Goal: Task Accomplishment & Management: Use online tool/utility

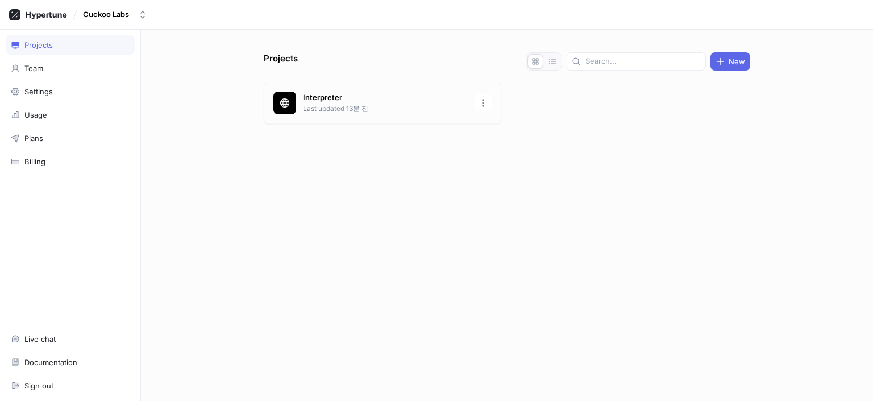
click at [351, 114] on div "Interpreter Last updated 13분 전" at bounding box center [383, 103] width 238 height 42
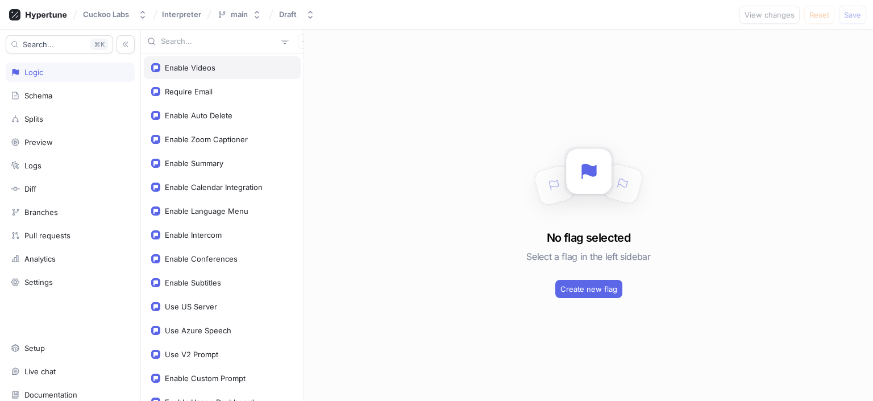
click at [234, 73] on div "Enable Videos" at bounding box center [222, 67] width 157 height 23
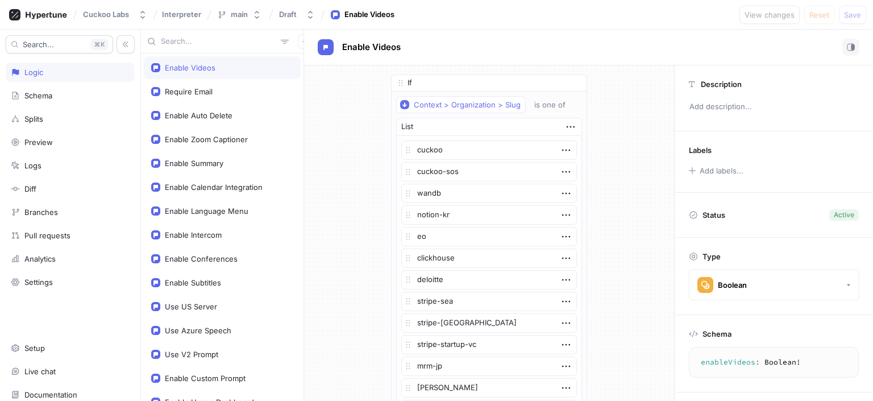
type textarea "x"
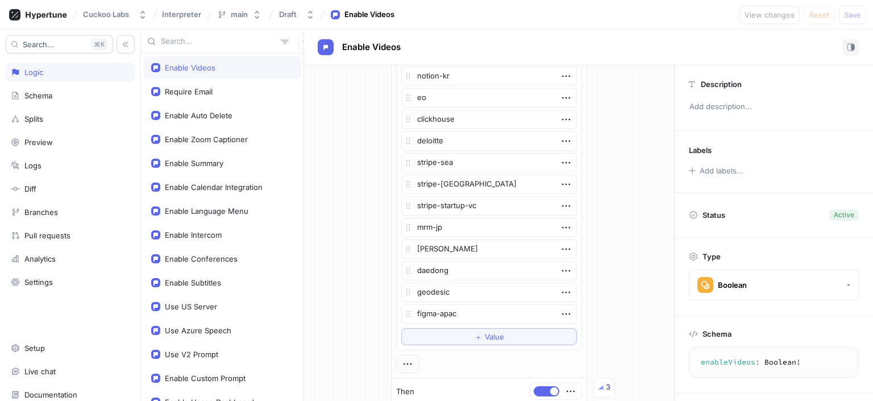
scroll to position [69, 0]
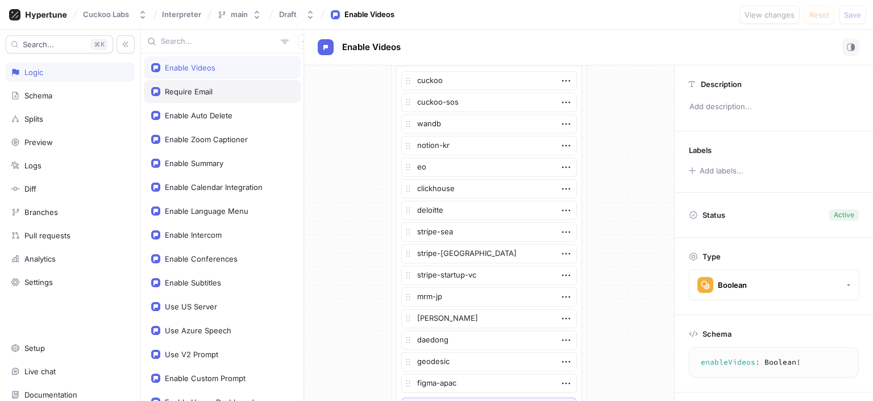
click at [234, 100] on div "Require Email" at bounding box center [222, 91] width 157 height 23
type textarea "requireEmail: Boolean!"
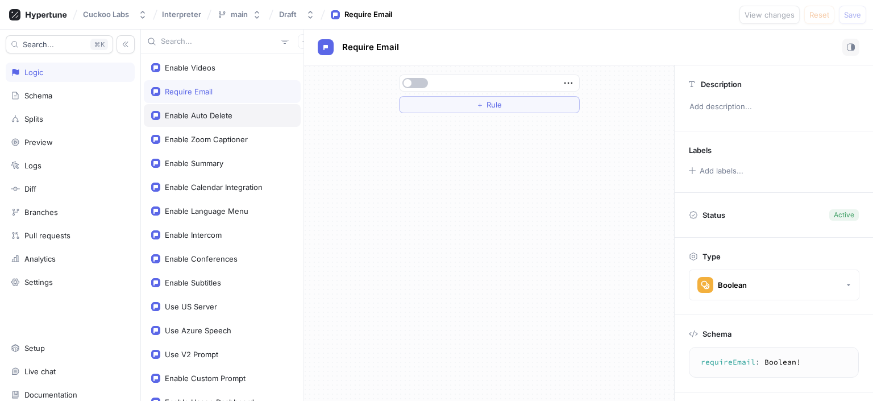
click at [233, 107] on div "Enable Auto Delete" at bounding box center [222, 115] width 157 height 23
type textarea "x"
type textarea "enableAutoDelete: Boolean!"
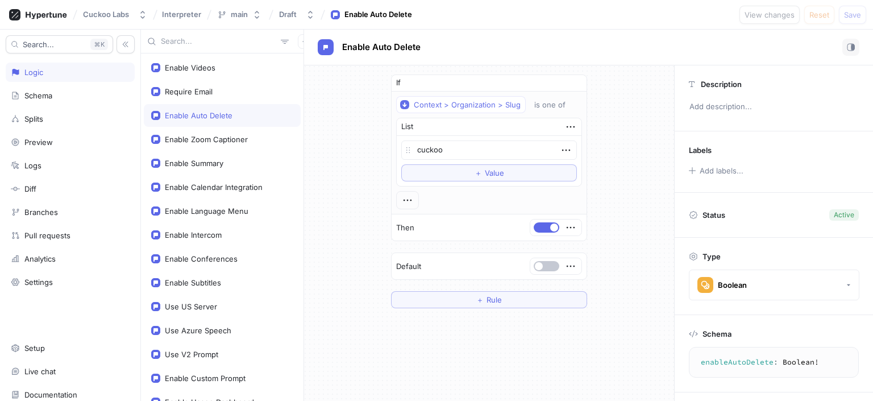
scroll to position [54, 0]
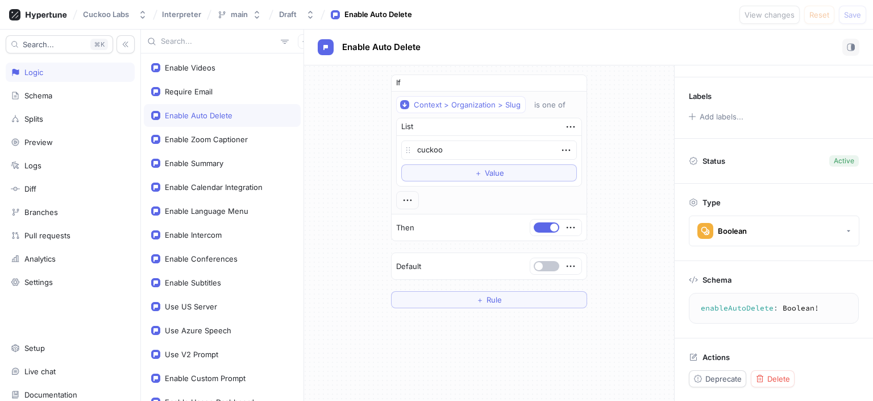
drag, startPoint x: 772, startPoint y: 307, endPoint x: 697, endPoint y: 308, distance: 75.1
click at [697, 308] on textarea "enableAutoDelete: Boolean!" at bounding box center [774, 308] width 160 height 20
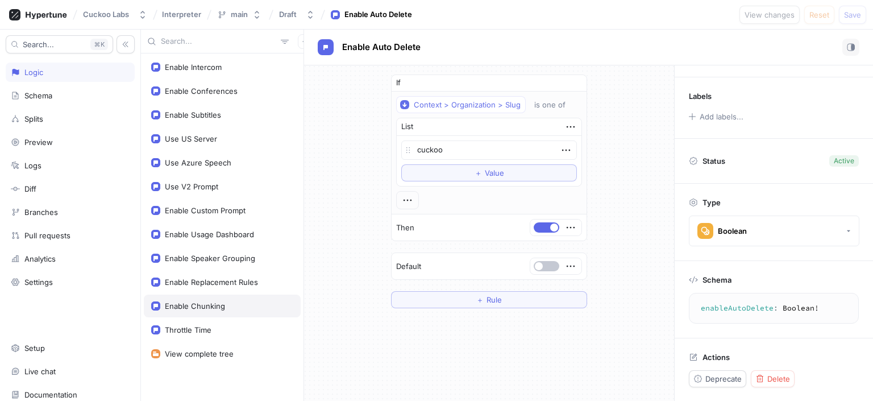
scroll to position [0, 0]
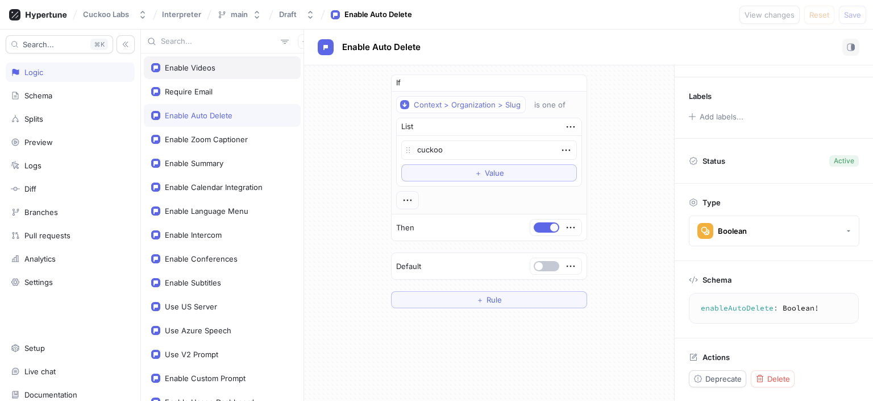
click at [186, 73] on div "Enable Videos" at bounding box center [222, 67] width 157 height 23
type textarea "x"
type textarea "enableVideos: Boolean!"
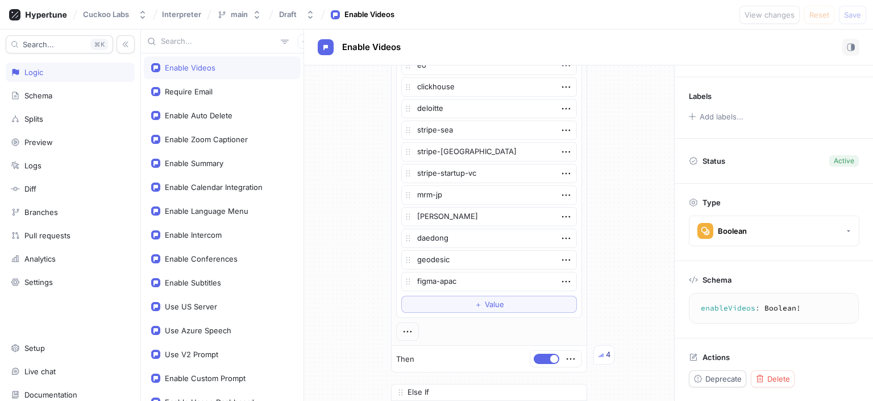
scroll to position [176, 0]
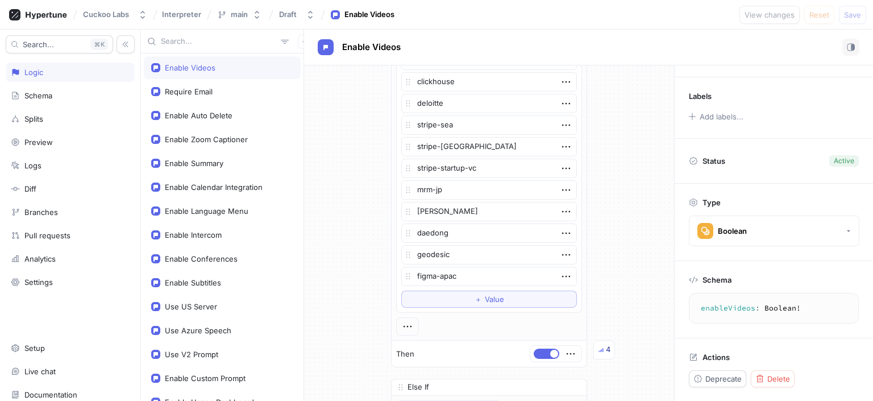
click at [606, 346] on div "4" at bounding box center [608, 349] width 5 height 11
click at [627, 330] on div "If Context > Organization > Slug is one of List cuckoo cuckoo-sos wandb notion-…" at bounding box center [489, 254] width 370 height 730
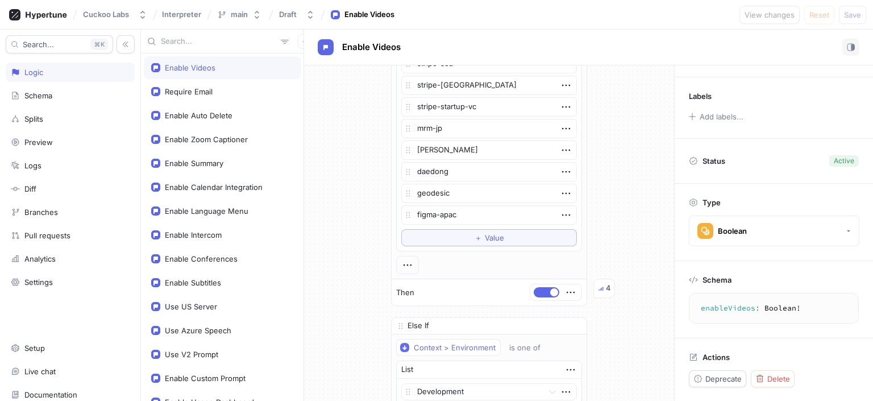
scroll to position [269, 0]
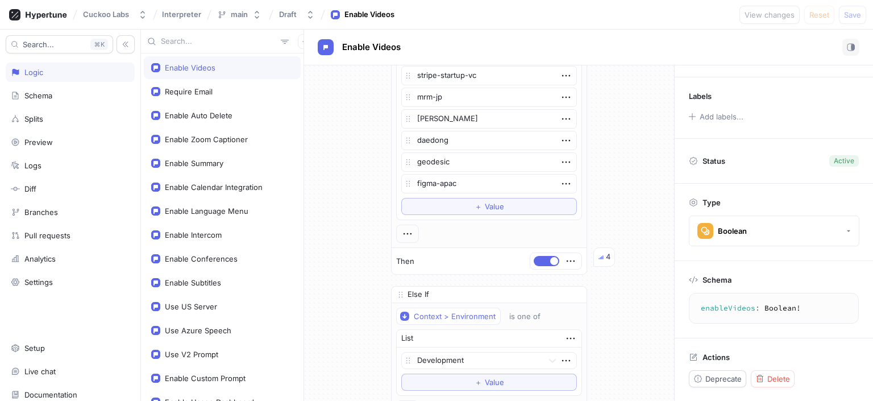
type textarea "x"
click at [303, 41] on icon "button" at bounding box center [305, 41] width 5 height 5
click at [328, 168] on div "Enable Videos Require Email Enable Auto Delete Enable Zoom Captioner Enable Sum…" at bounding box center [507, 215] width 732 height 371
click at [184, 17] on span "Interpreter" at bounding box center [181, 14] width 39 height 8
click at [233, 15] on div "main" at bounding box center [239, 15] width 17 height 10
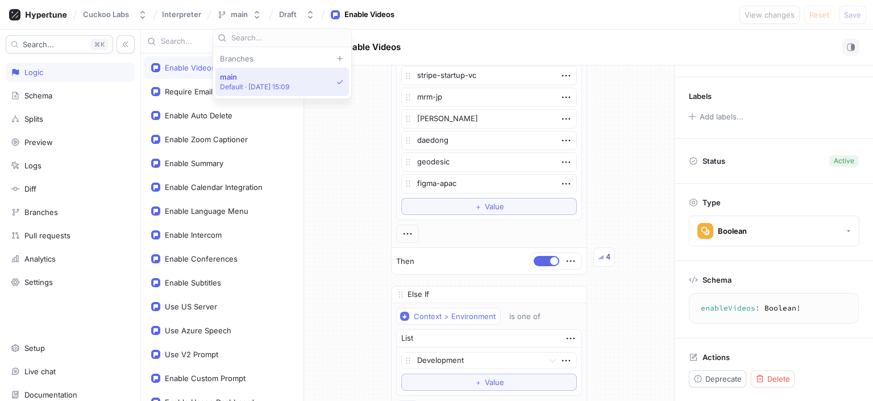
click at [326, 123] on div "If Context > Organization > Slug is one of List cuckoo cuckoo-sos wandb notion-…" at bounding box center [489, 161] width 370 height 730
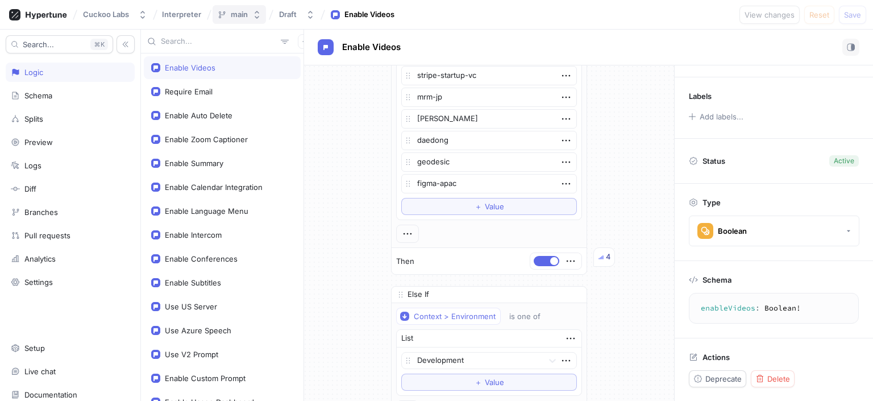
click at [242, 18] on div "main" at bounding box center [239, 15] width 17 height 10
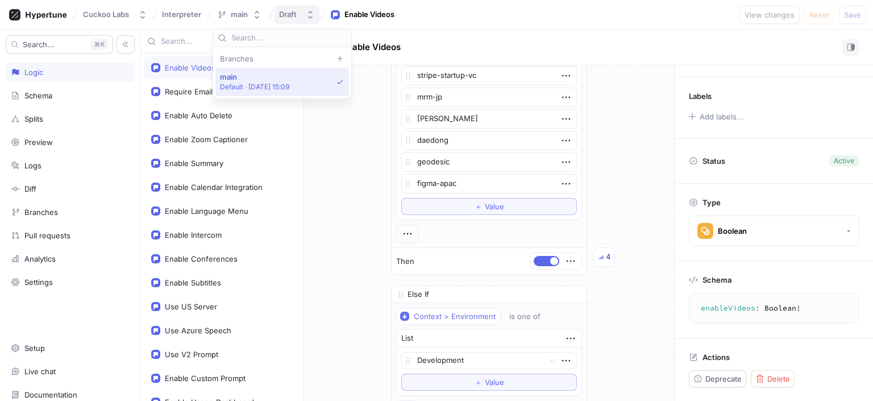
click at [296, 22] on button "Draft" at bounding box center [297, 14] width 45 height 19
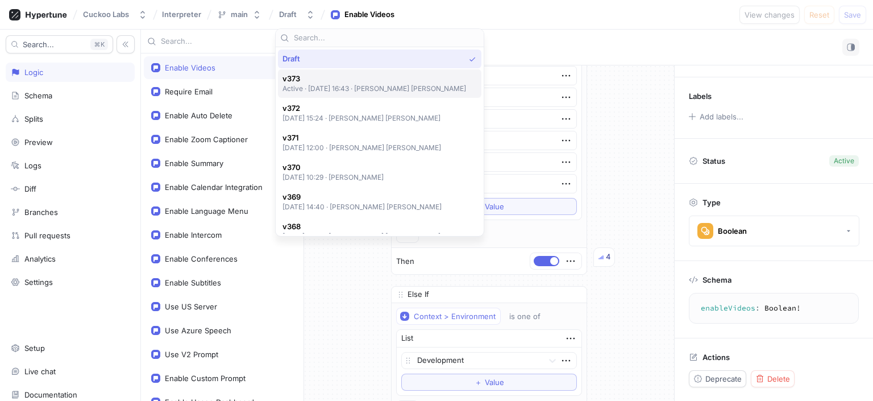
click at [329, 96] on div "v373 Active ‧ 2025-08-19 at 16:43 ‧ Yong Hee Lee" at bounding box center [380, 83] width 204 height 28
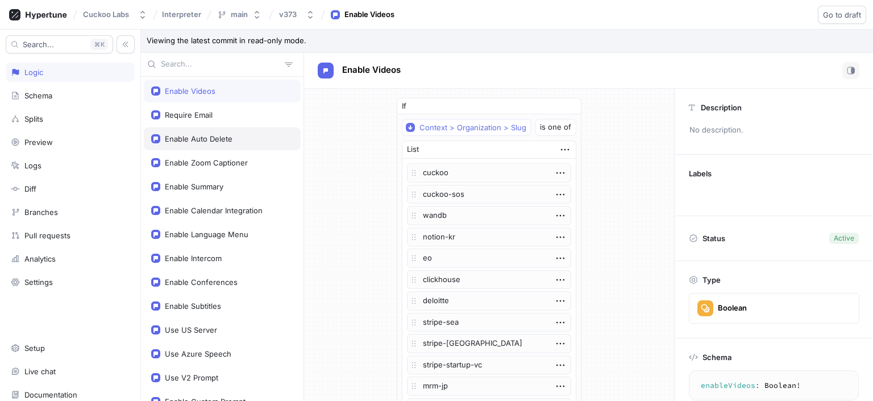
click at [251, 138] on div "Enable Auto Delete" at bounding box center [222, 138] width 142 height 9
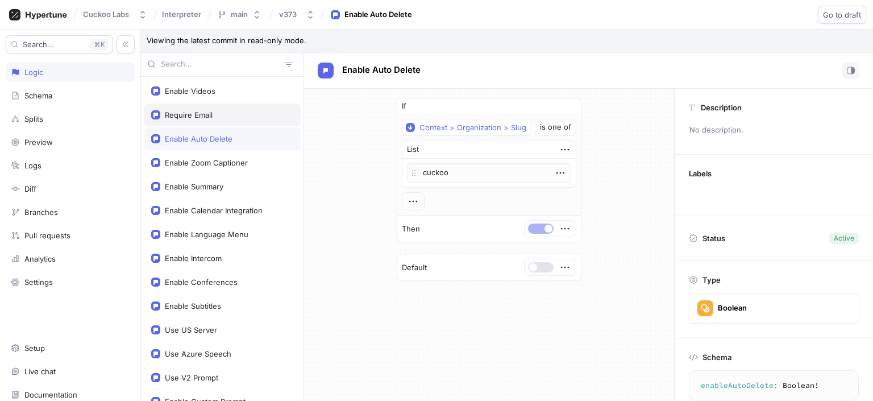
click at [242, 117] on div "Require Email" at bounding box center [222, 114] width 142 height 9
type textarea "requireEmail: Boolean!"
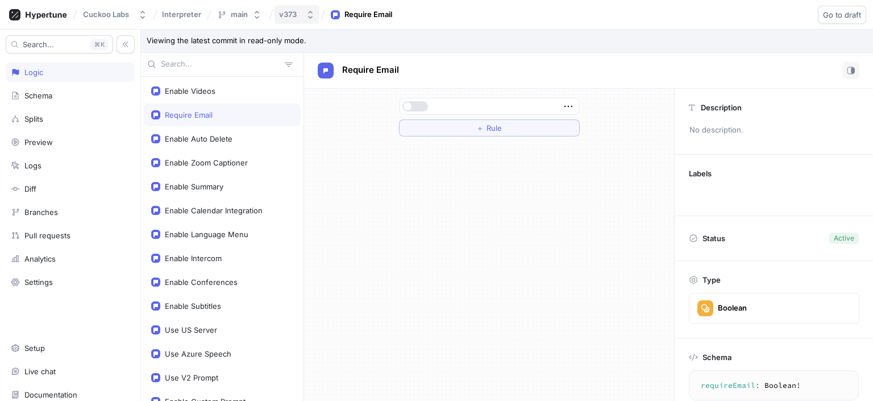
click at [302, 17] on button "v373" at bounding box center [297, 14] width 45 height 19
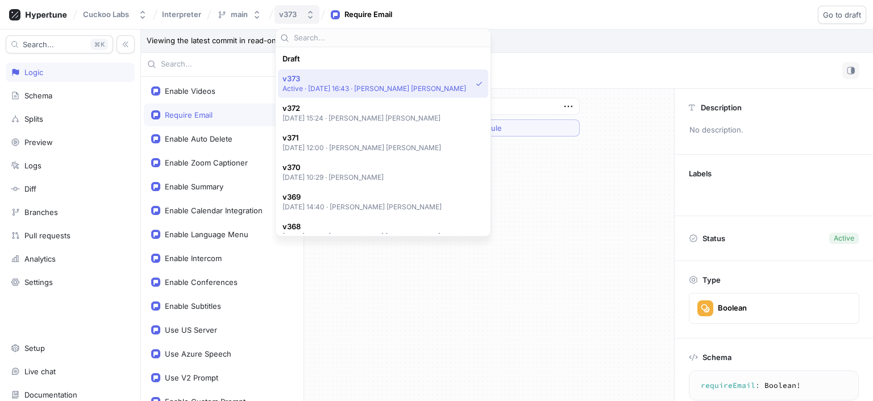
scroll to position [20, 0]
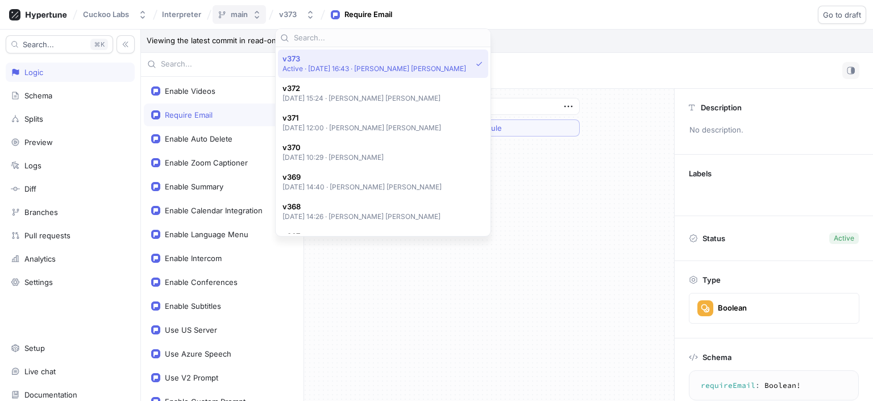
click at [252, 20] on button "main" at bounding box center [239, 14] width 53 height 19
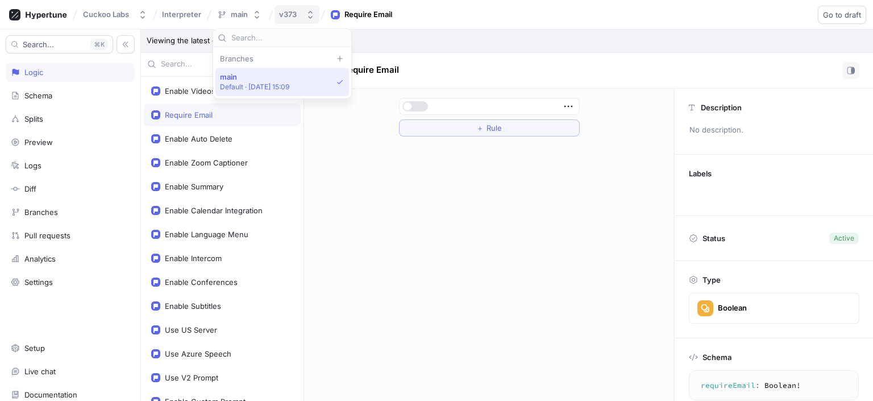
click at [291, 15] on div "v373" at bounding box center [288, 15] width 18 height 10
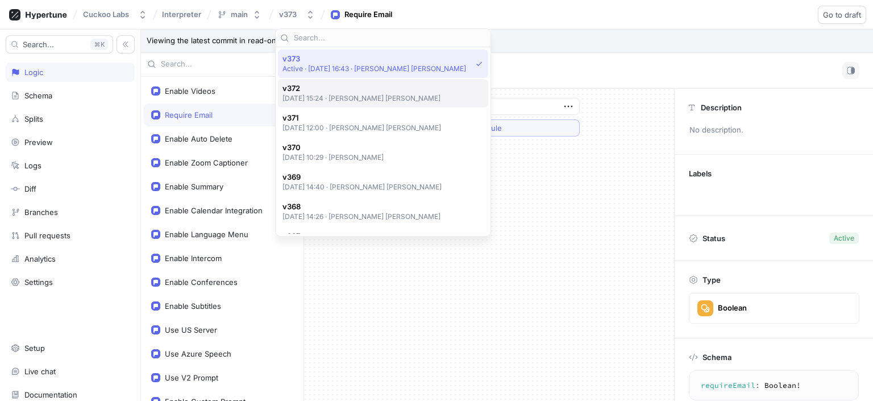
click at [413, 89] on div "v372 2025-08-19 at 15:24 ‧ Yong Hee Lee" at bounding box center [381, 93] width 196 height 19
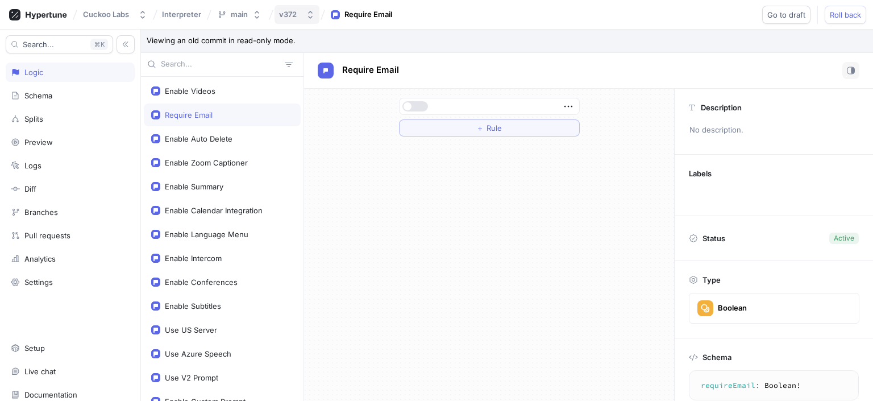
click at [293, 20] on button "v372" at bounding box center [297, 14] width 45 height 19
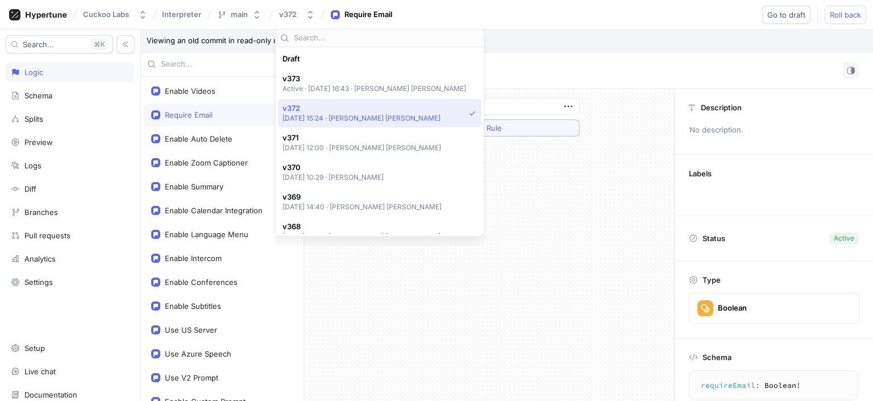
scroll to position [49, 0]
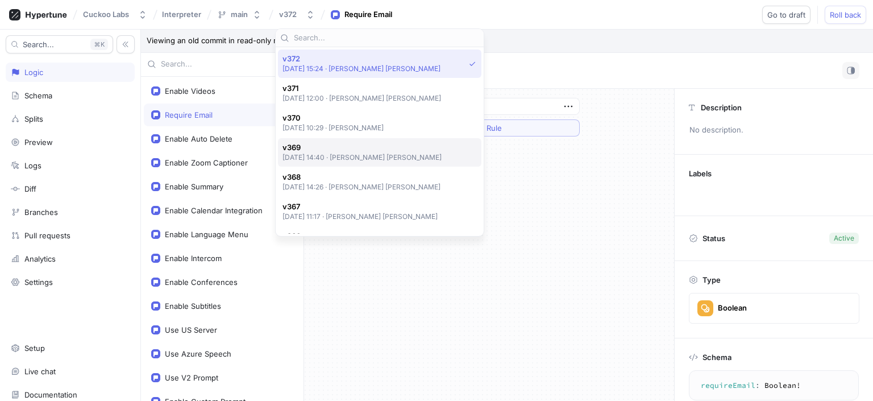
click at [318, 142] on div "v369 2025-08-18 at 14:40 ‧ Yong Hee Lee" at bounding box center [380, 152] width 204 height 28
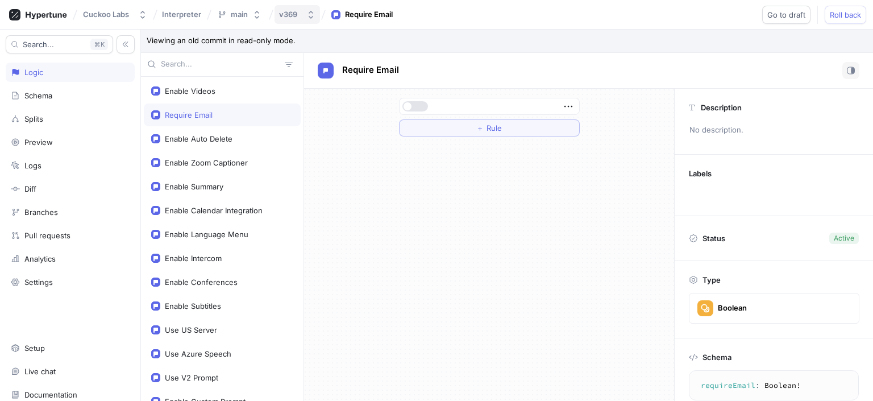
click at [291, 17] on div "v369" at bounding box center [288, 15] width 18 height 10
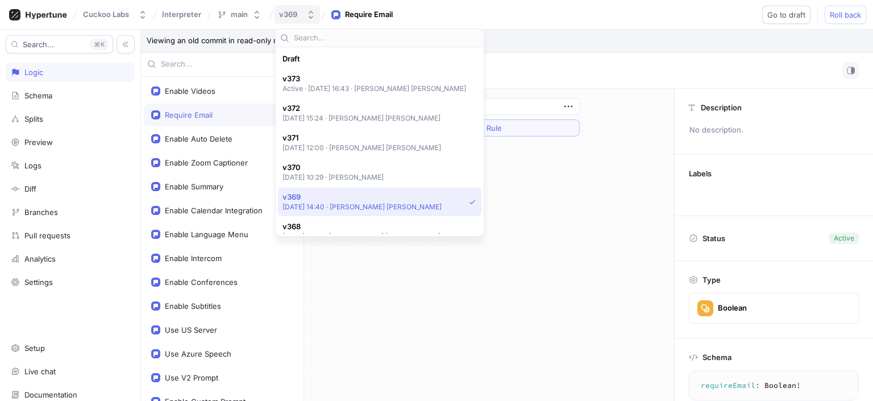
scroll to position [138, 0]
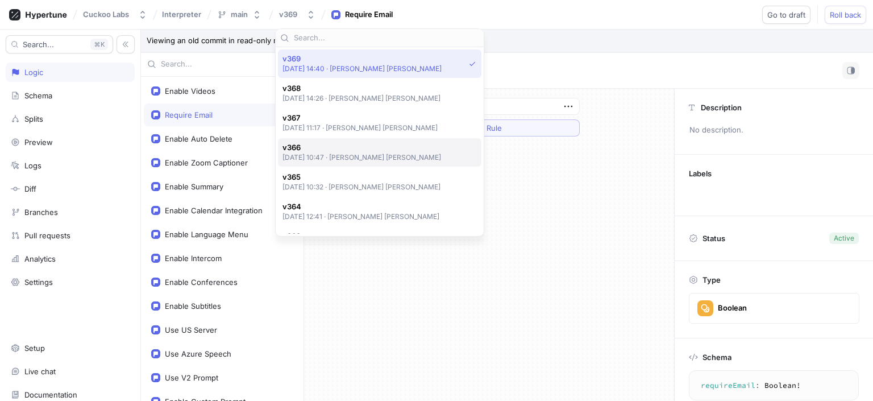
click at [337, 155] on p "2025-08-15 at 10:47 ‧ Yong Hee Lee" at bounding box center [362, 157] width 159 height 10
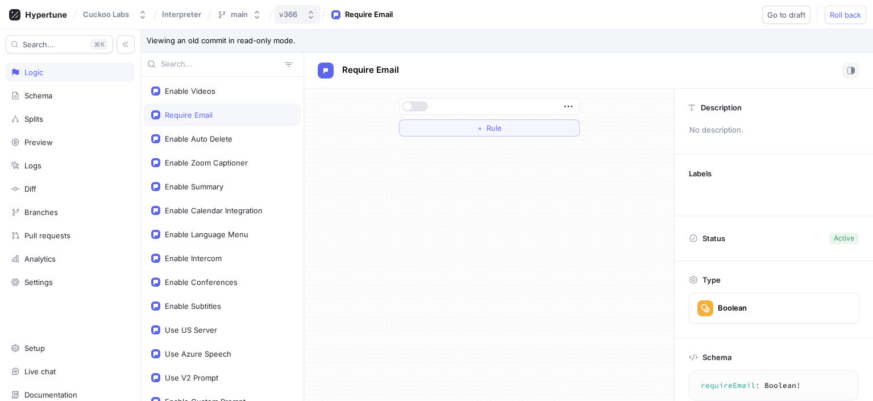
click at [305, 17] on button "v366" at bounding box center [297, 14] width 45 height 19
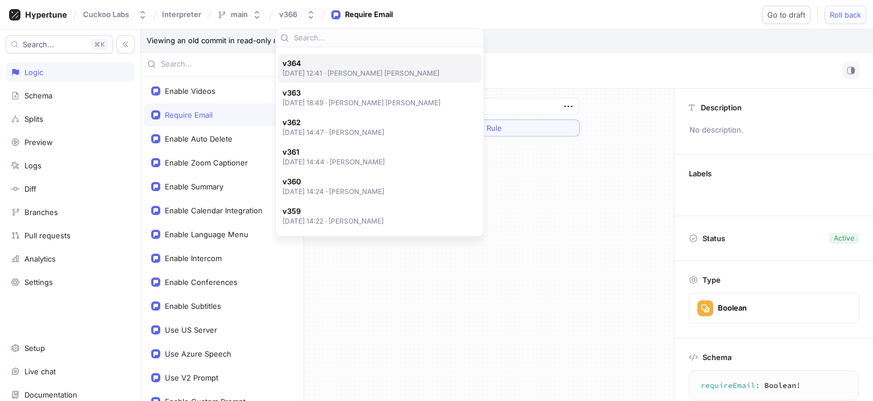
scroll to position [287, 0]
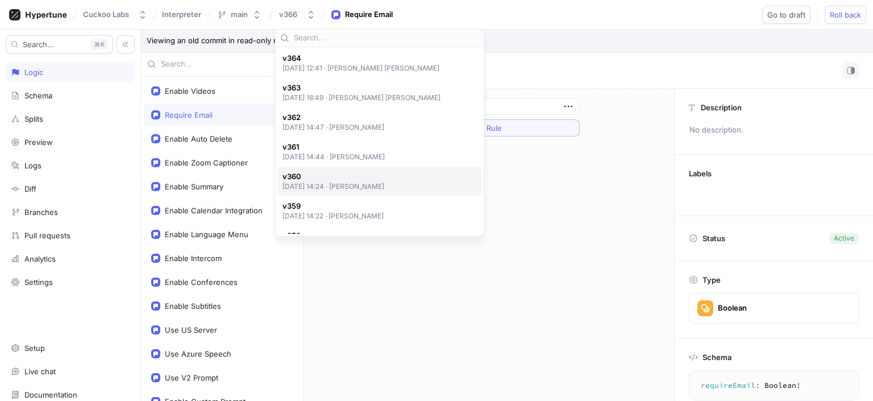
click at [346, 176] on span "v360" at bounding box center [334, 177] width 102 height 10
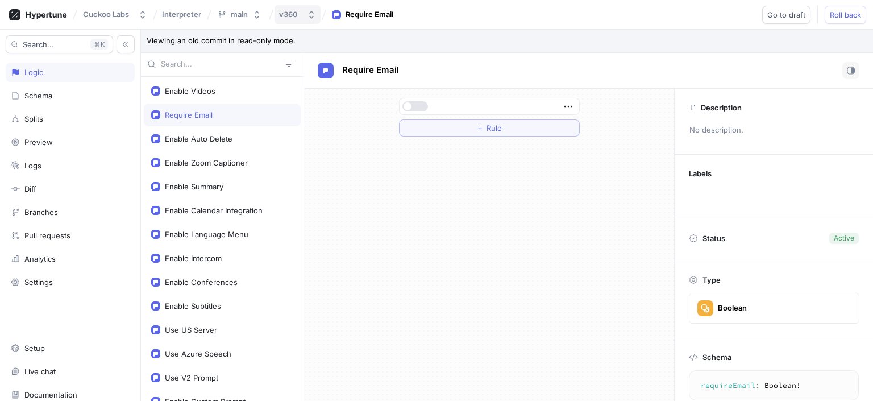
click at [301, 20] on button "v360" at bounding box center [298, 14] width 46 height 19
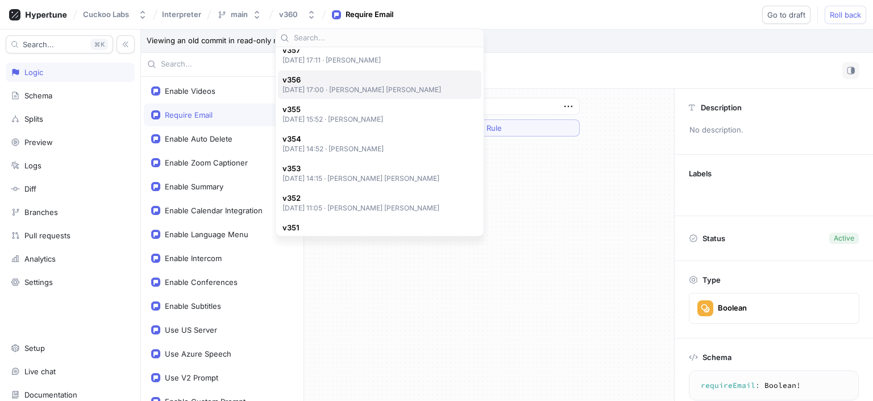
scroll to position [503, 0]
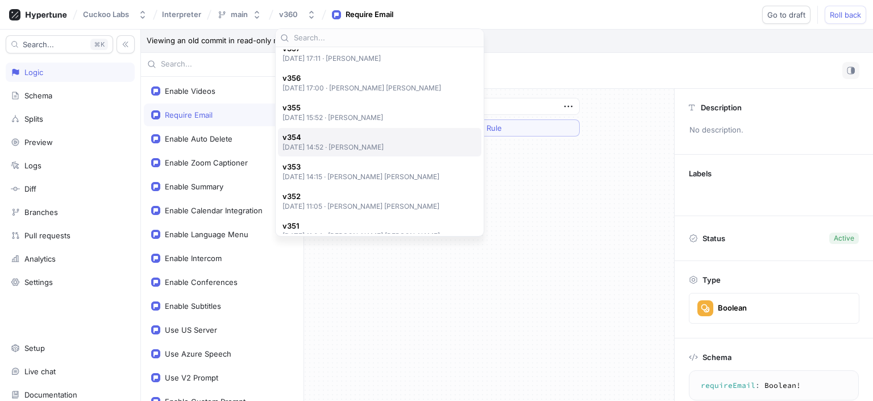
click at [355, 152] on div "v354 2025-07-28 at 14:52 ‧ Theo Kim" at bounding box center [380, 142] width 204 height 28
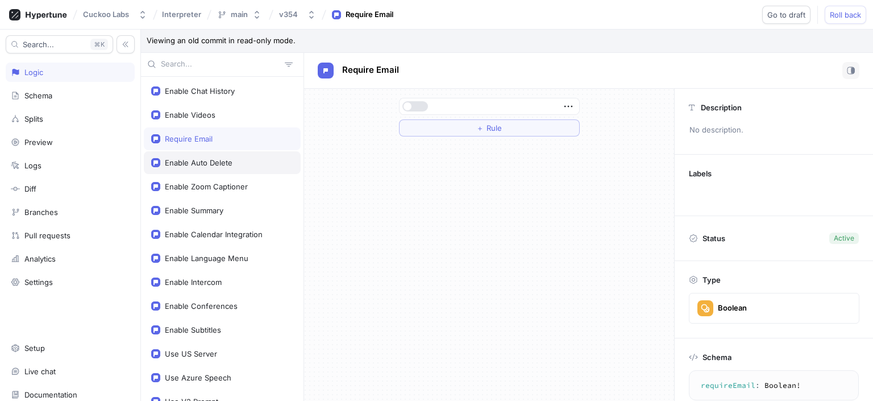
click at [258, 161] on div "Enable Auto Delete" at bounding box center [222, 162] width 142 height 9
type textarea "enableAutoDelete: Boolean!"
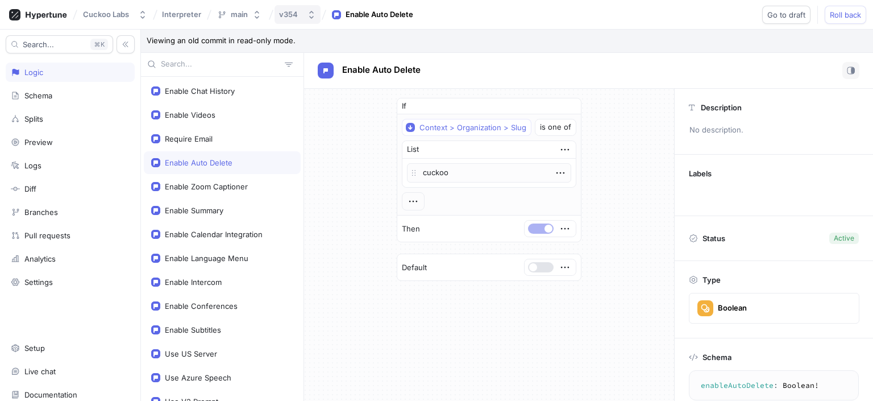
click at [309, 12] on icon "button" at bounding box center [311, 14] width 9 height 9
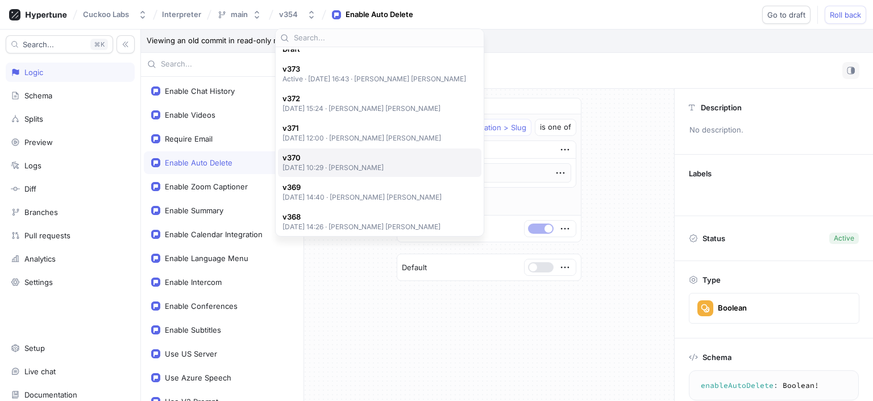
scroll to position [11, 0]
click at [345, 165] on p "2025-08-19 at 10:29 ‧ Yann Lim" at bounding box center [334, 166] width 102 height 10
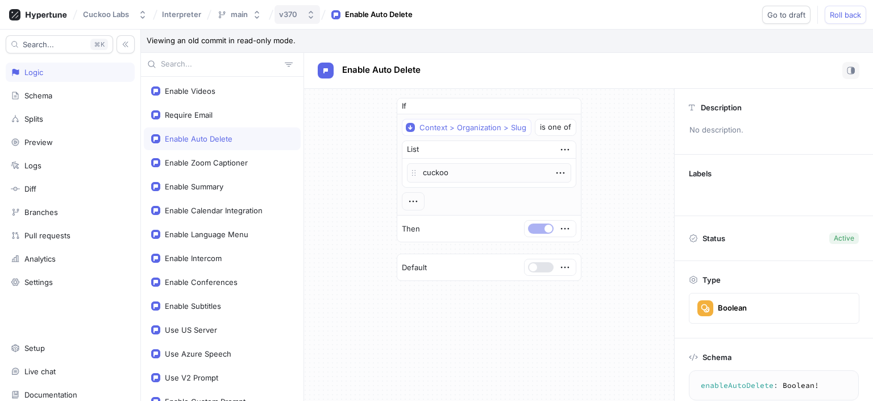
click at [312, 14] on icon "button" at bounding box center [311, 14] width 9 height 9
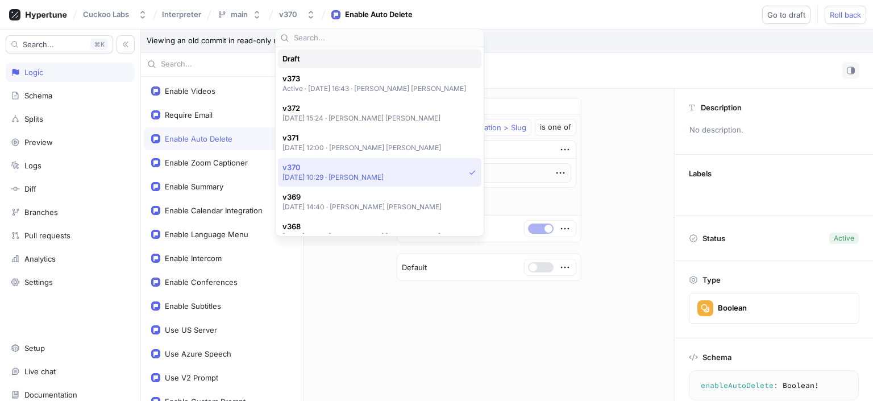
click at [325, 65] on div "Draft" at bounding box center [380, 58] width 204 height 19
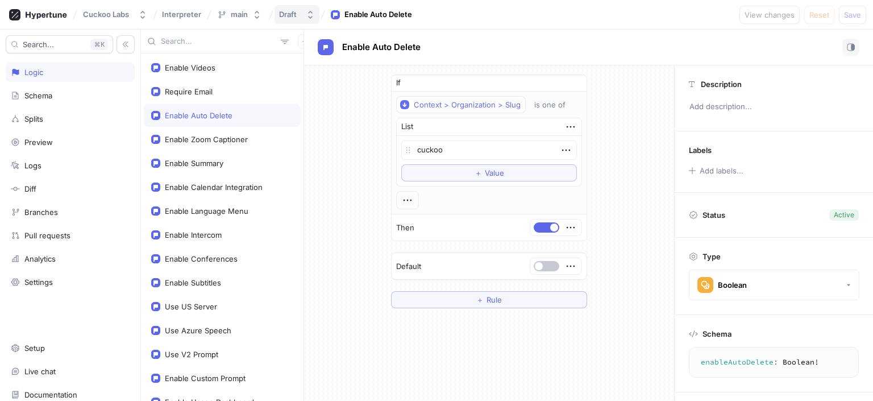
click at [292, 17] on div "Draft" at bounding box center [288, 15] width 18 height 10
click at [459, 25] on div "Cuckoo Labs Interpreter main Draft Enable Auto Delete View changes Reset Save" at bounding box center [436, 15] width 873 height 30
click at [230, 73] on div "Enable Videos" at bounding box center [222, 67] width 157 height 23
type textarea "x"
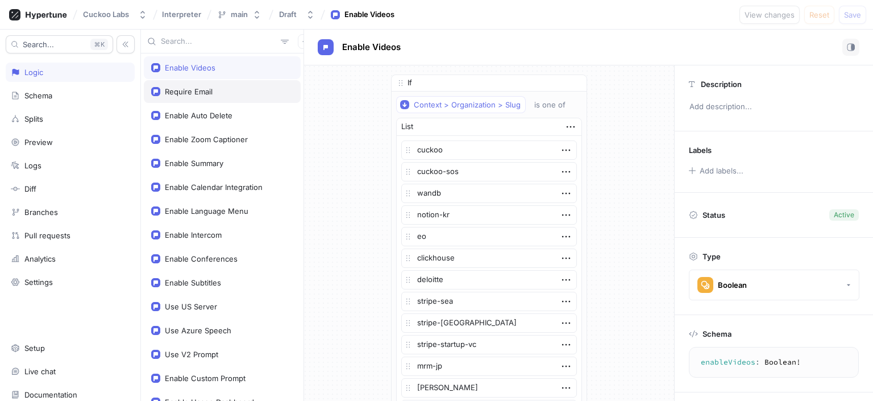
click at [230, 89] on div "Require Email" at bounding box center [222, 91] width 142 height 9
type textarea "requireEmail: Boolean!"
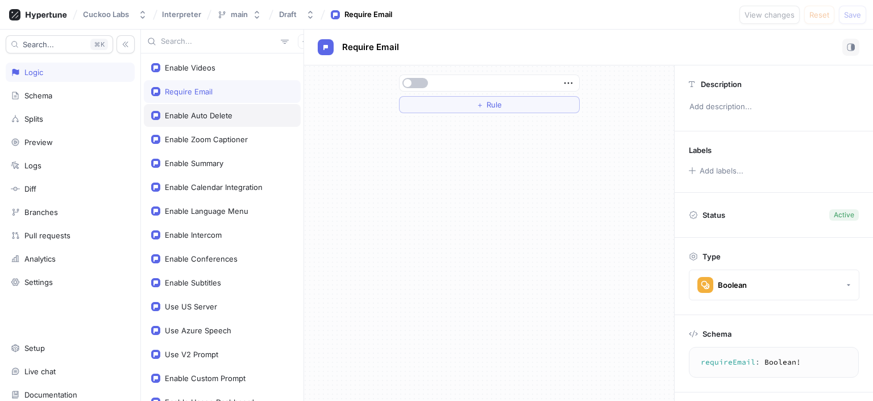
click at [230, 111] on div "Enable Auto Delete" at bounding box center [199, 115] width 68 height 9
type textarea "x"
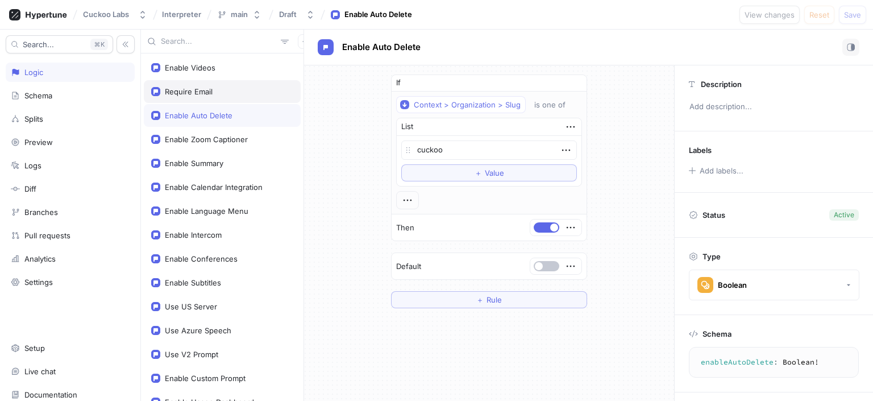
click at [236, 93] on div "Require Email" at bounding box center [222, 91] width 142 height 9
type textarea "requireEmail: Boolean!"
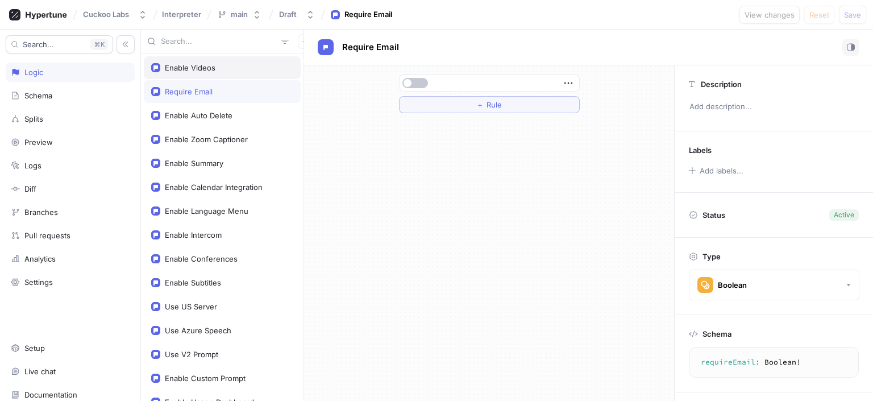
click at [235, 72] on div "Enable Videos" at bounding box center [222, 67] width 142 height 9
type textarea "x"
type textarea "enableVideos: Boolean!"
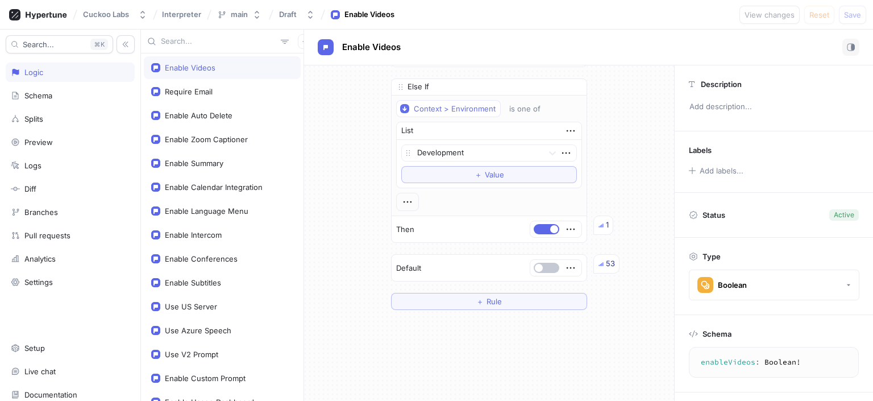
scroll to position [515, 0]
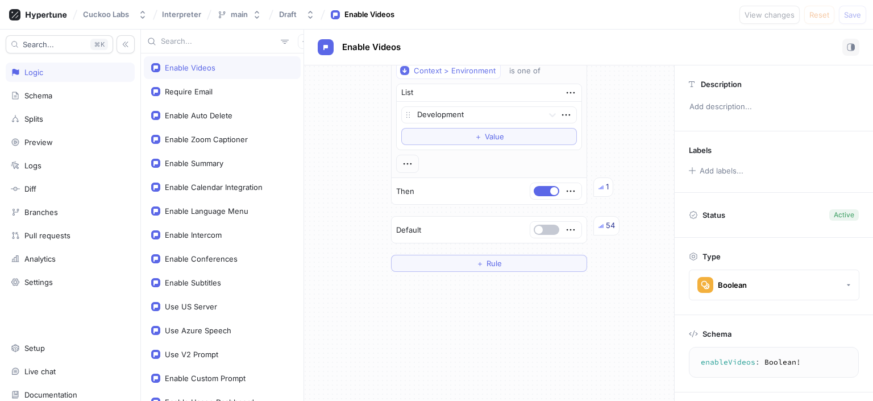
type textarea "x"
click at [443, 196] on div "Then 1" at bounding box center [489, 191] width 195 height 26
click at [526, 314] on div "If Context > Organization > Slug is one of List cuckoo cuckoo-sos wandb notion-…" at bounding box center [489, 233] width 370 height 336
click at [291, 24] on div "Cuckoo Labs Interpreter main Draft Enable Videos View changes Reset Save" at bounding box center [436, 15] width 873 height 30
click at [291, 16] on div "Draft" at bounding box center [288, 15] width 18 height 10
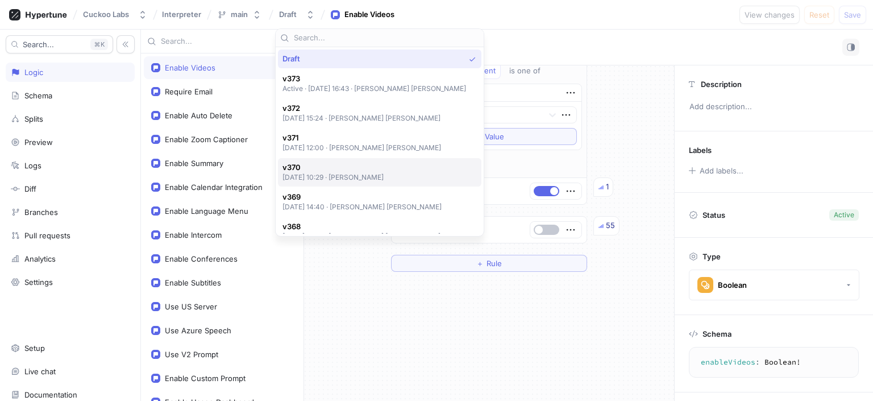
scroll to position [17, 0]
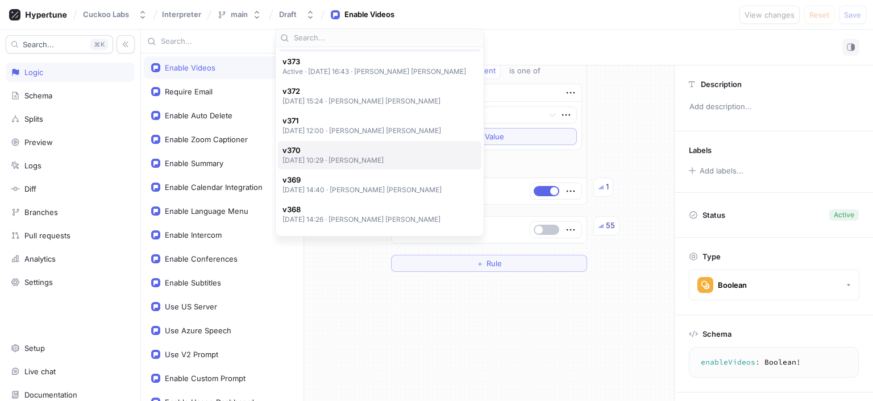
click at [336, 164] on p "2025-08-19 at 10:29 ‧ Yann Lim" at bounding box center [334, 160] width 102 height 10
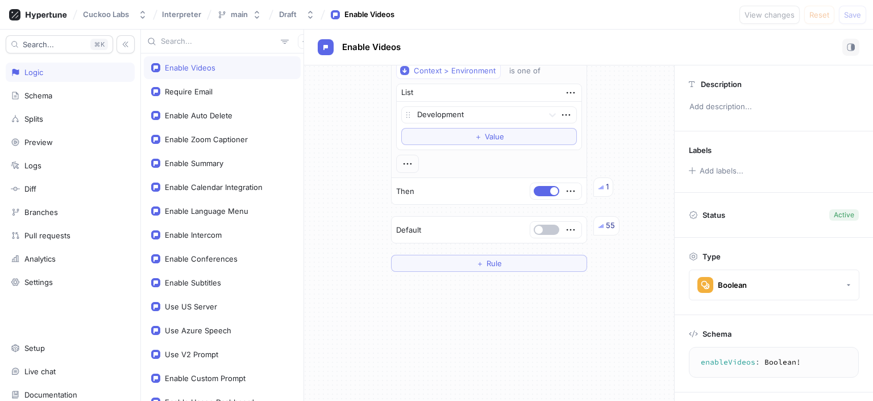
scroll to position [374, 0]
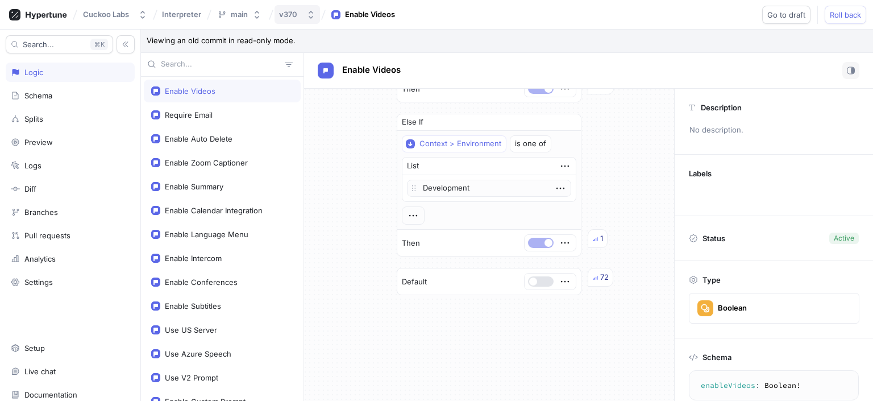
click at [309, 18] on icon "button" at bounding box center [311, 14] width 9 height 9
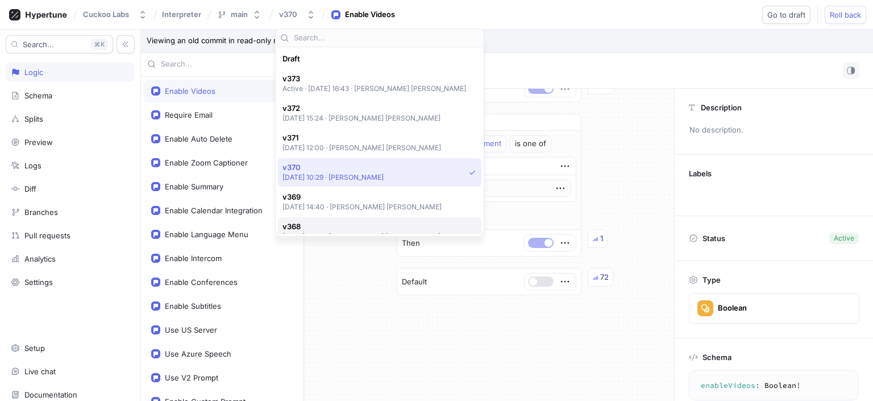
scroll to position [109, 0]
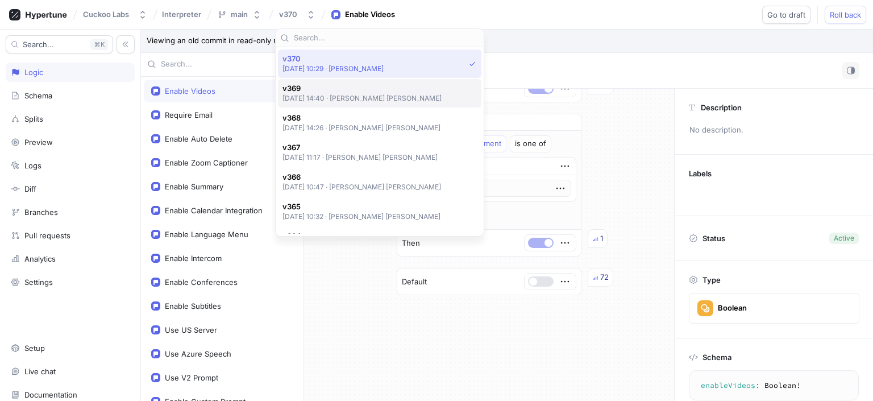
click at [339, 101] on p "2025-08-18 at 14:40 ‧ Yong Hee Lee" at bounding box center [363, 98] width 160 height 10
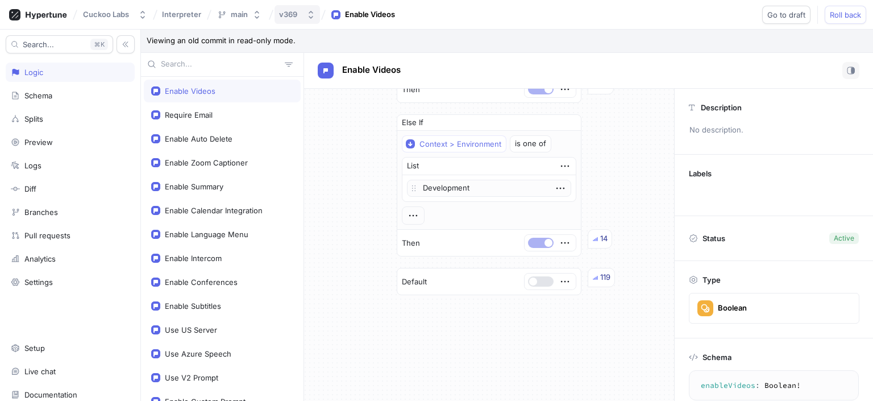
click at [286, 19] on button "v369" at bounding box center [297, 14] width 45 height 19
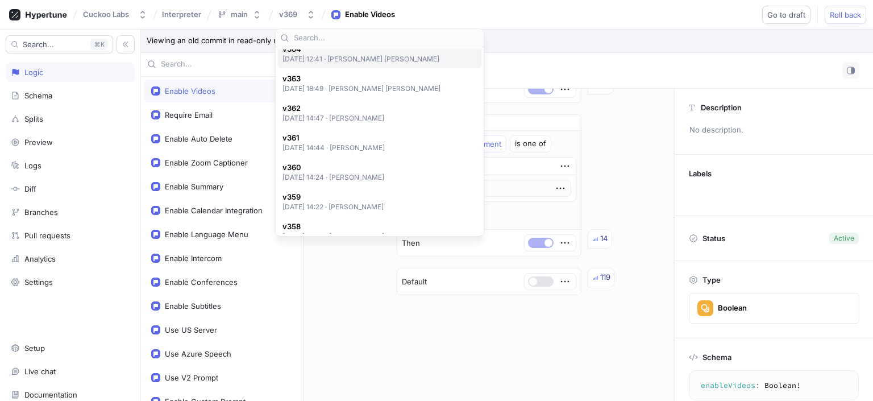
scroll to position [294, 0]
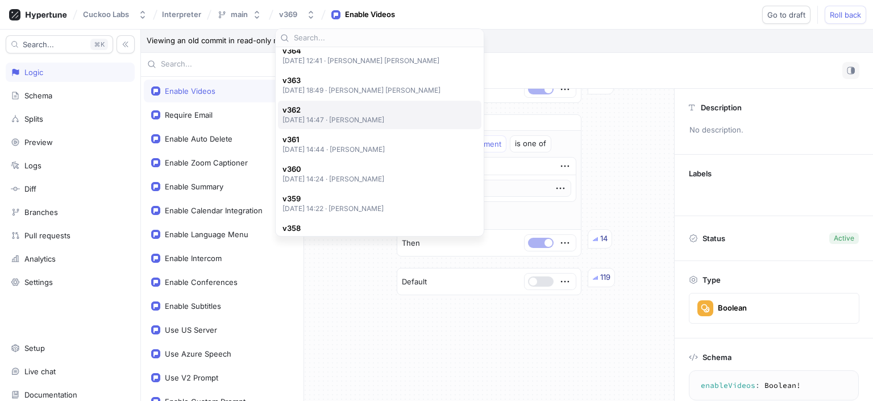
click at [358, 119] on p "2025-08-07 at 14:47 ‧ Yann Lim" at bounding box center [334, 120] width 102 height 10
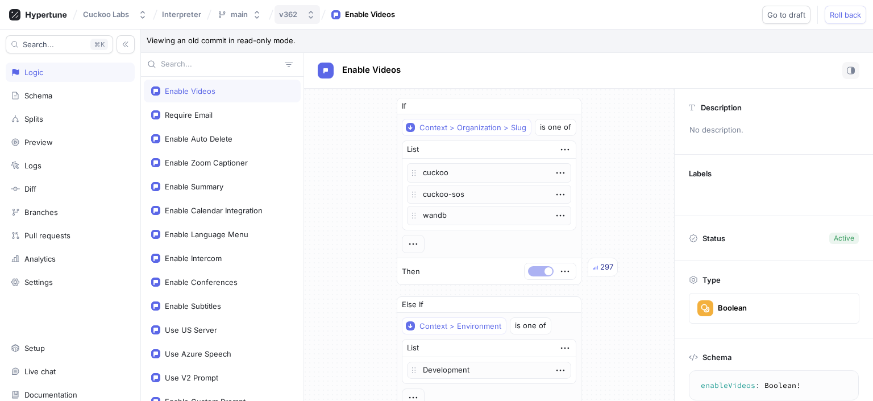
click at [294, 19] on div "v362" at bounding box center [288, 15] width 18 height 10
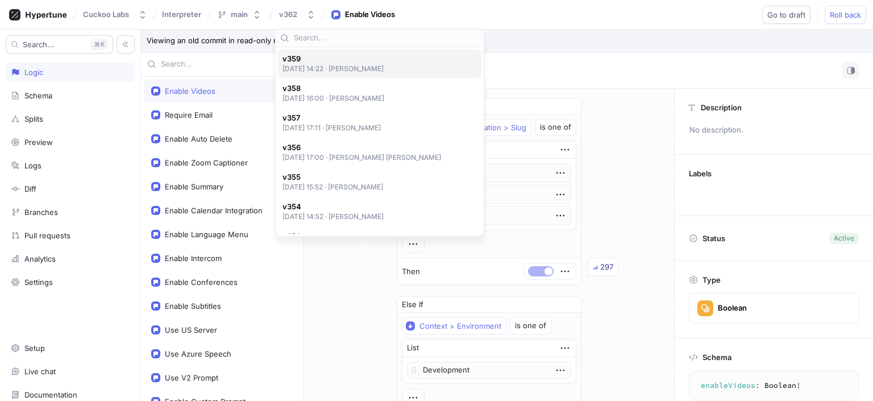
scroll to position [440, 0]
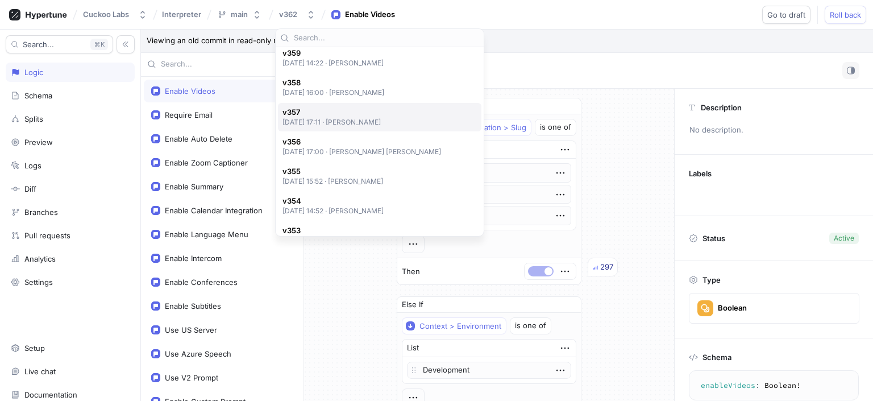
click at [343, 128] on div "v357 2025-08-05 at 17:11 ‧ Yann Lim" at bounding box center [380, 117] width 204 height 28
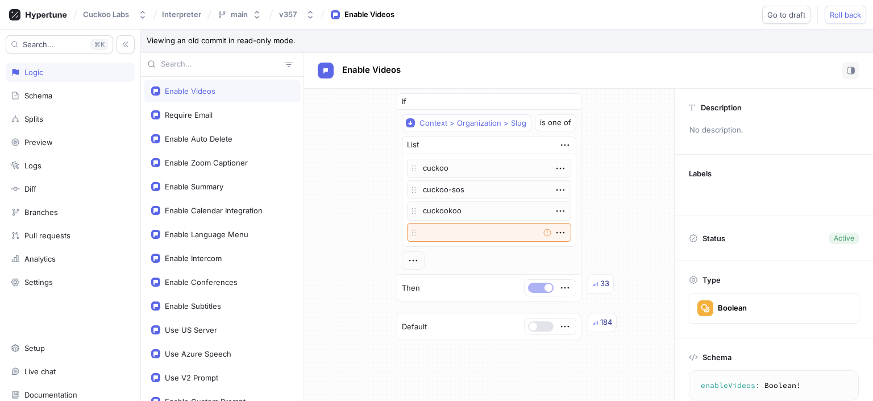
scroll to position [4, 0]
click at [313, 14] on icon "button" at bounding box center [310, 14] width 9 height 9
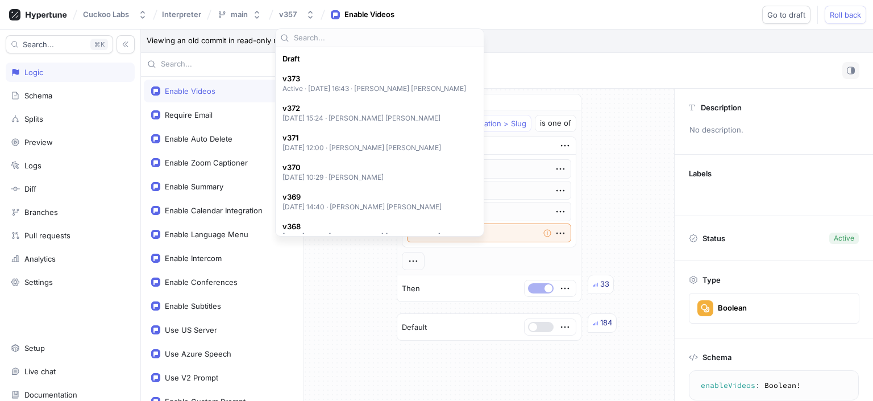
scroll to position [493, 0]
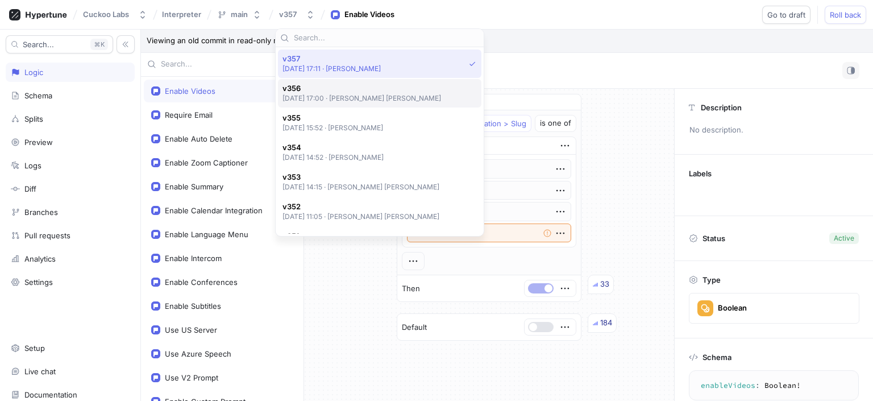
click at [362, 100] on p "2025-07-28 at 17:00 ‧ Yong Hee Lee" at bounding box center [362, 98] width 159 height 10
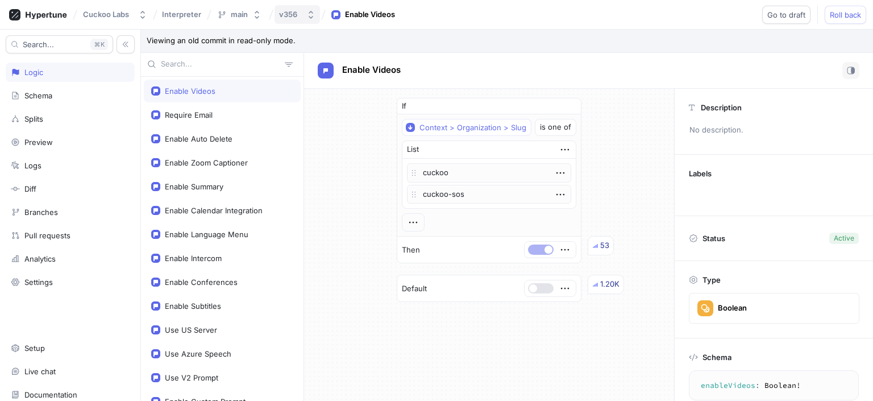
click at [284, 14] on div "v356" at bounding box center [288, 15] width 18 height 10
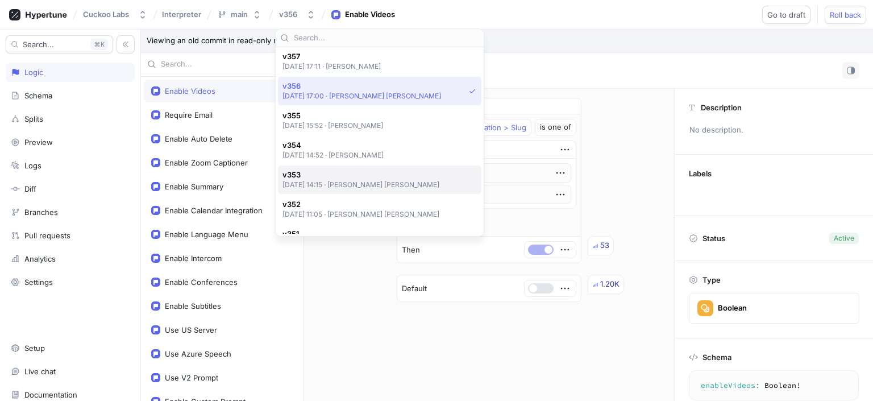
scroll to position [493, 0]
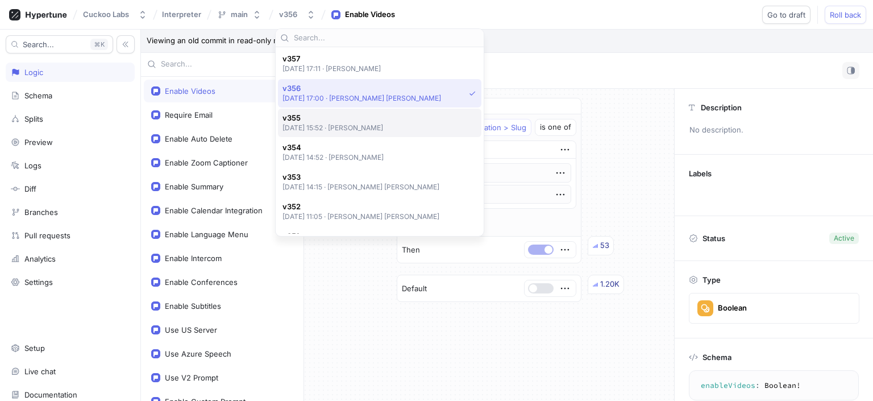
click at [339, 127] on p "2025-07-28 at 15:52 ‧ Theo Kim" at bounding box center [333, 128] width 101 height 10
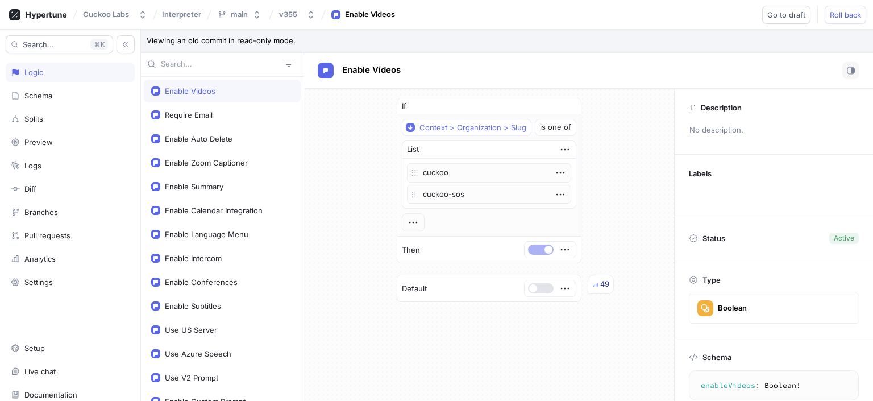
click at [297, 24] on div "Cuckoo Labs Interpreter main v355 Enable Videos Go to draft Roll back" at bounding box center [436, 15] width 873 height 30
click at [295, 21] on button "v355" at bounding box center [297, 14] width 45 height 19
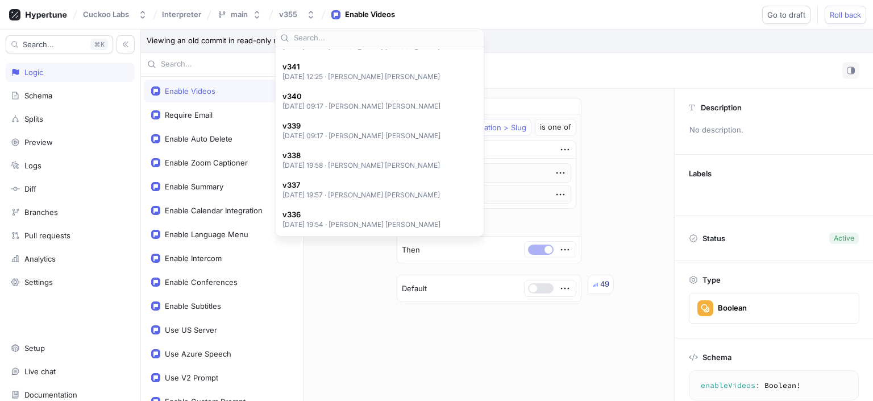
scroll to position [958, 0]
click at [346, 132] on p "2025-05-14 at 09:17 ‧ Yong Hee Lee" at bounding box center [362, 136] width 159 height 10
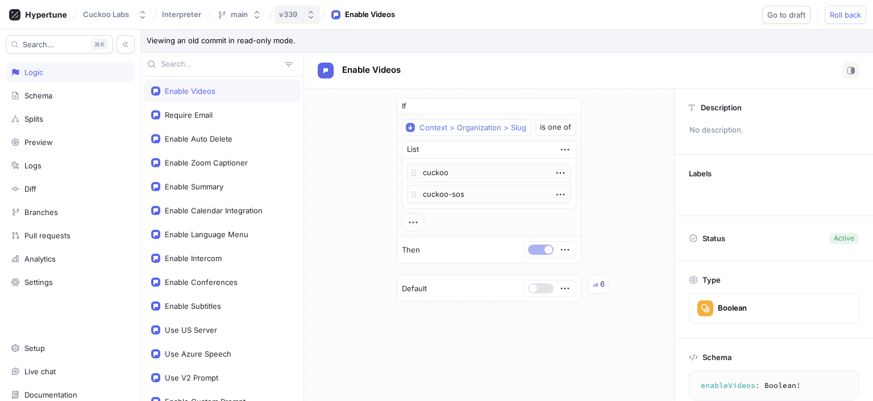
click at [299, 14] on div "v339" at bounding box center [290, 15] width 23 height 10
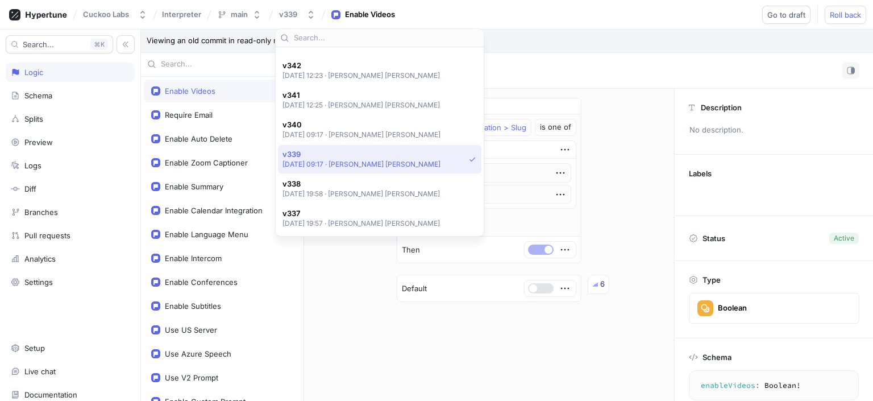
scroll to position [958, 0]
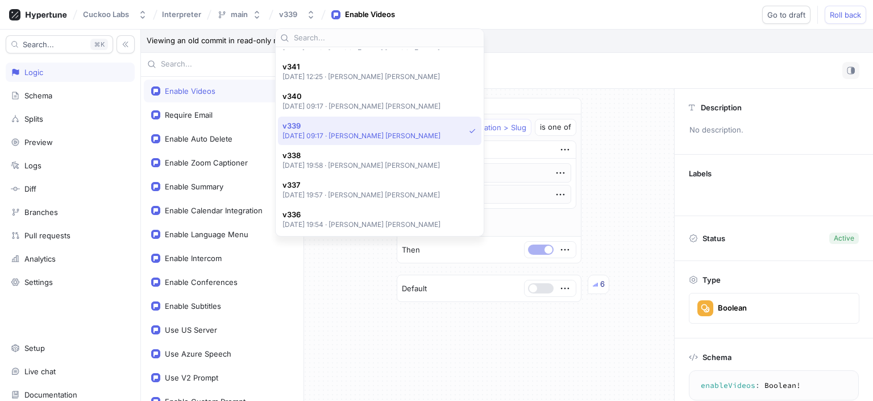
click at [477, 96] on div "If Context > Organization > Slug is one of List cuckoo cuckoo-sos To pick up a …" at bounding box center [489, 200] width 203 height 223
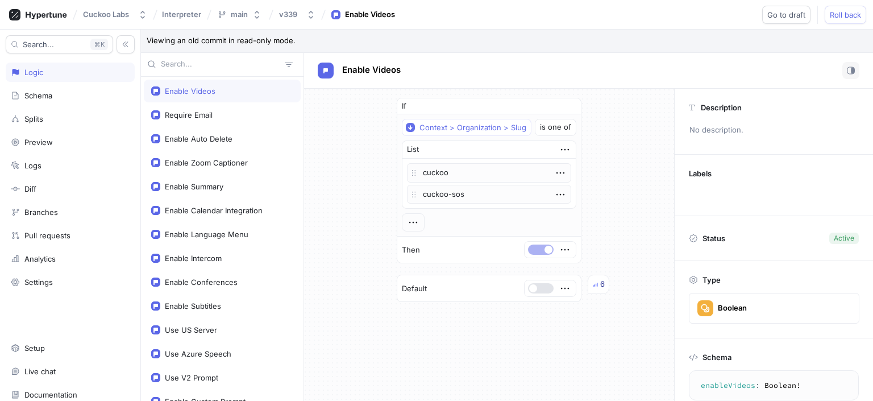
click at [291, 26] on div "Cuckoo Labs Interpreter main v339 Enable Videos Go to draft Roll back" at bounding box center [436, 15] width 873 height 30
click at [291, 23] on button "v339" at bounding box center [297, 14] width 45 height 19
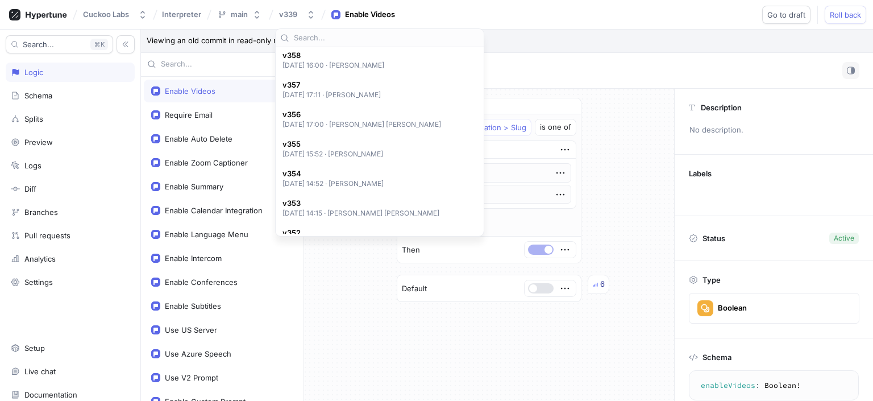
scroll to position [467, 0]
click at [353, 155] on p "2025-07-28 at 15:52 ‧ Theo Kim" at bounding box center [333, 154] width 101 height 10
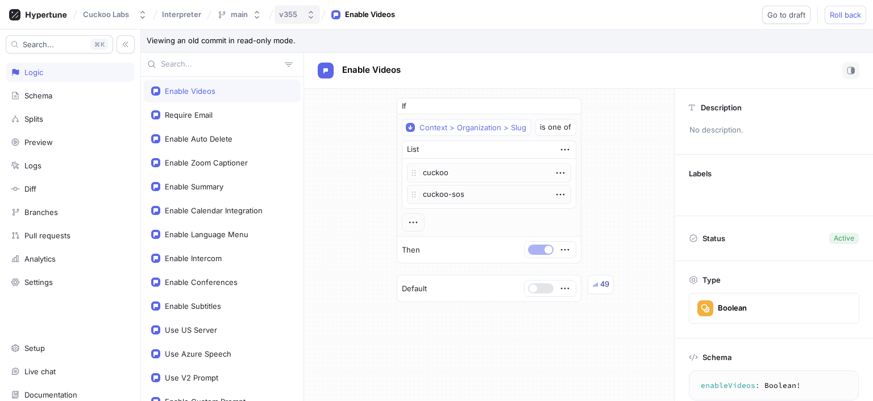
click at [305, 18] on button "v355" at bounding box center [297, 14] width 45 height 19
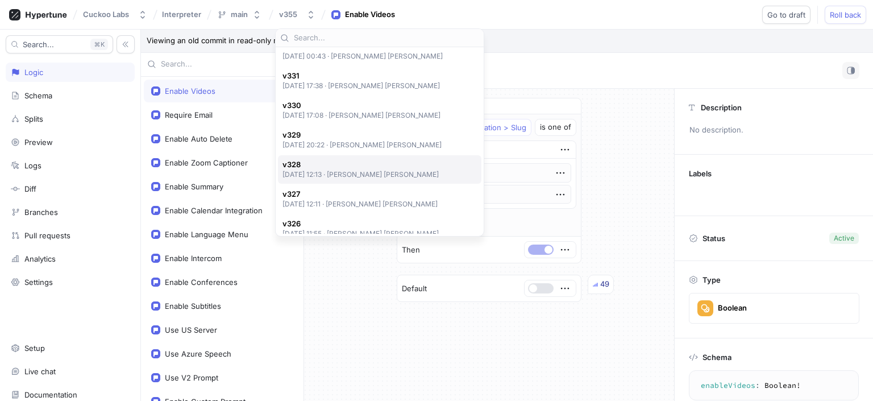
scroll to position [1258, 0]
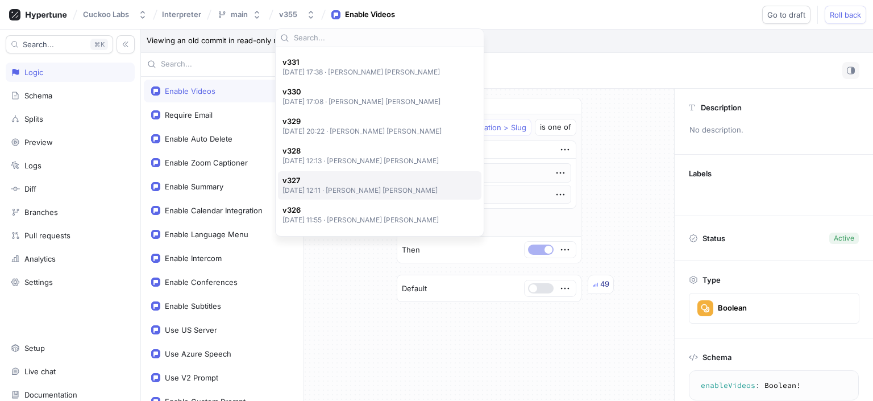
click at [360, 177] on span "v327" at bounding box center [361, 181] width 156 height 10
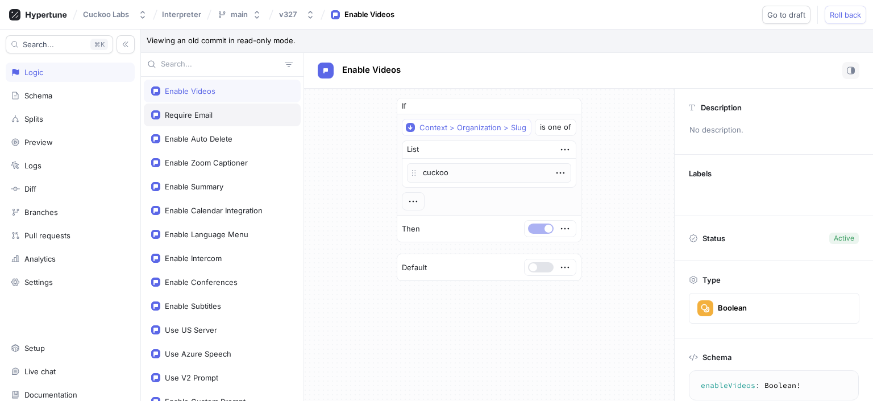
click at [272, 116] on div "Require Email" at bounding box center [222, 114] width 142 height 9
click at [267, 93] on div "Enable Videos" at bounding box center [222, 90] width 142 height 9
type textarea "enableVideos: Boolean!"
click at [99, 74] on div "Logic" at bounding box center [70, 72] width 119 height 9
click at [356, 17] on div "Enable Videos" at bounding box center [370, 14] width 50 height 11
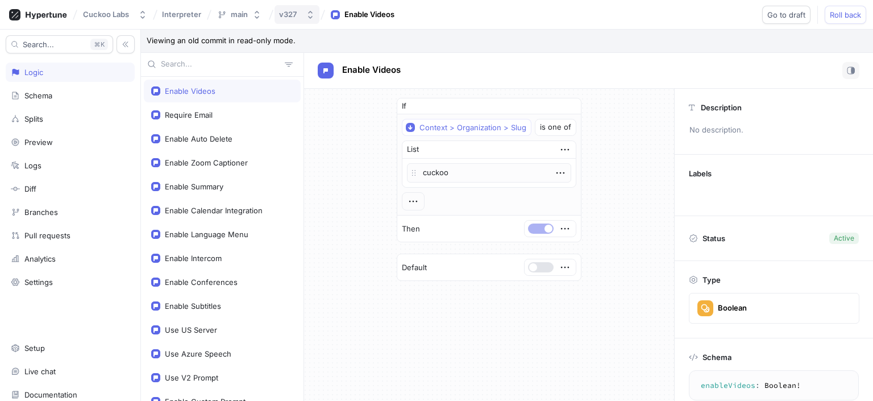
click at [315, 16] on icon "button" at bounding box center [310, 14] width 9 height 9
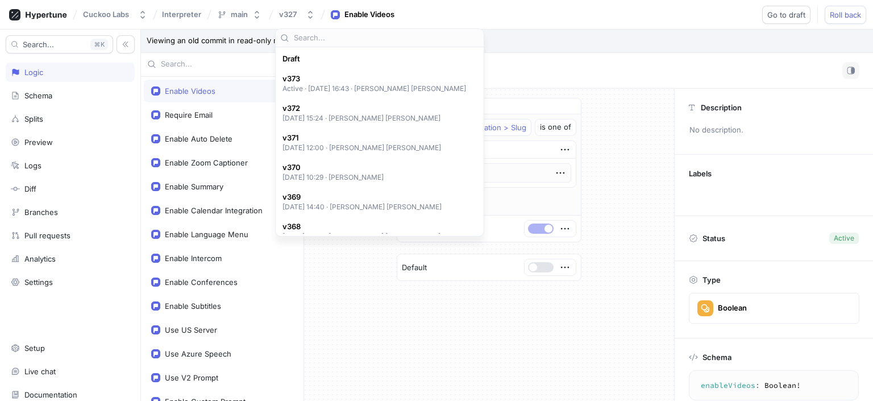
click at [313, 67] on div "Draft" at bounding box center [380, 58] width 204 height 19
type textarea "x"
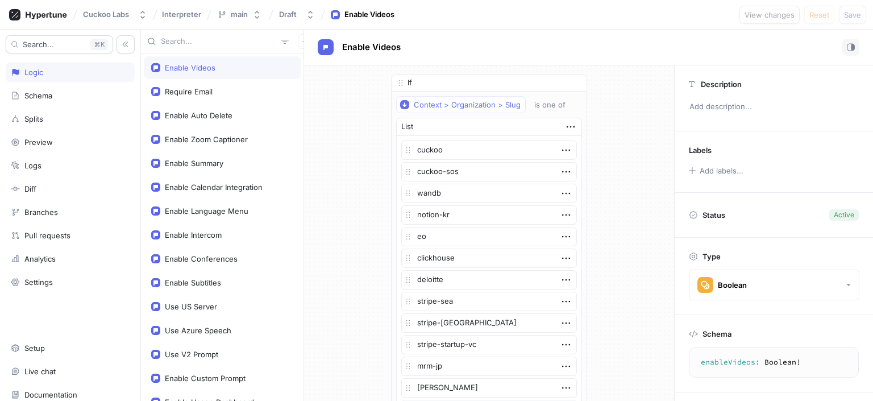
drag, startPoint x: 504, startPoint y: 10, endPoint x: 496, endPoint y: 12, distance: 8.1
click at [504, 10] on div "Cuckoo Labs Interpreter main Draft Enable Videos View changes Reset Save" at bounding box center [436, 15] width 873 height 30
click at [298, 36] on button "button" at bounding box center [305, 41] width 15 height 15
click at [300, 59] on p "Flag" at bounding box center [307, 63] width 15 height 11
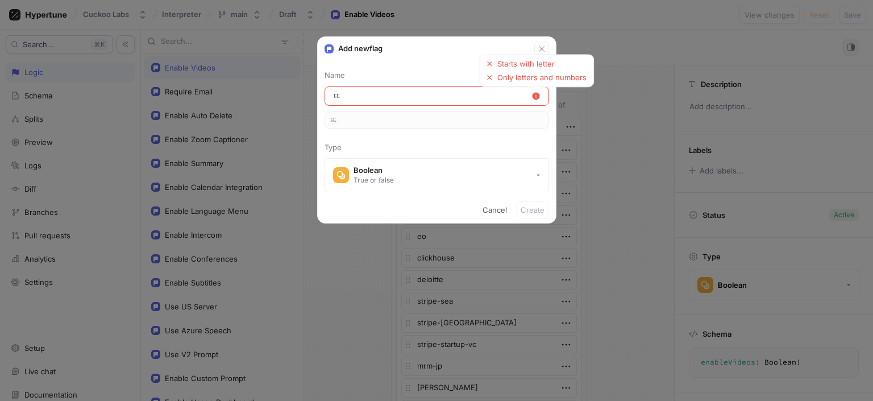
type input "뚜"
type input "ㄸ"
type input "ㄷ"
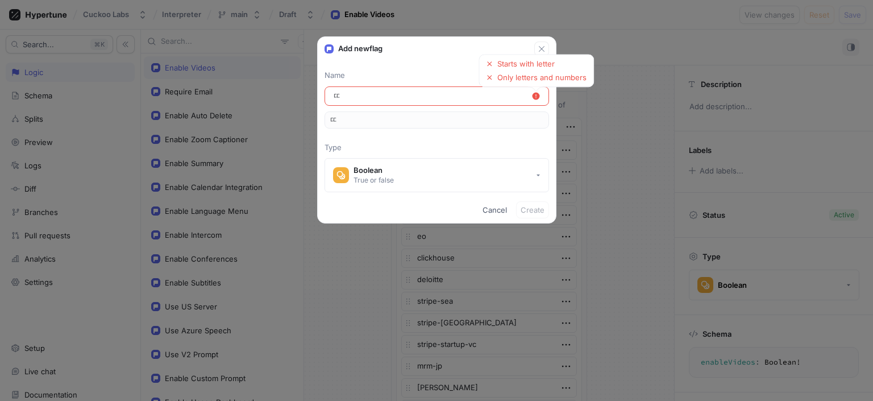
type input "ㄷ"
type input "Ena"
type input "ena"
type input "Enab"
type input "enab"
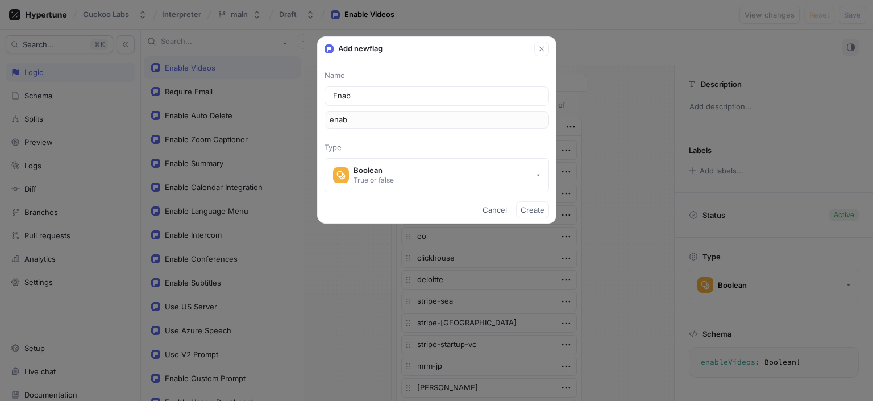
type input "Enabl"
type input "enabl"
type input "Enable"
type input "enable"
type input "Enable E"
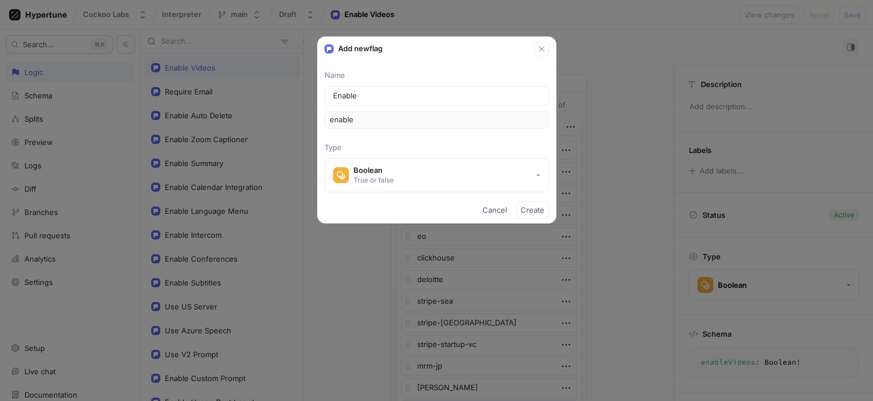
type input "enableE"
type input "Enable Em"
type input "enableEm"
type input "Enable Ema"
type input "enableEma"
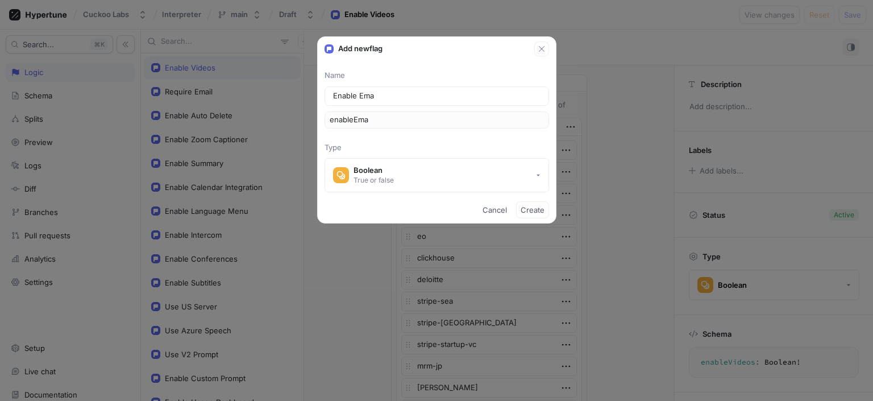
type input "Enable Emai"
type input "enableEmai"
type input "Enable Email"
type input "enableEmail"
type input "Enable A Email"
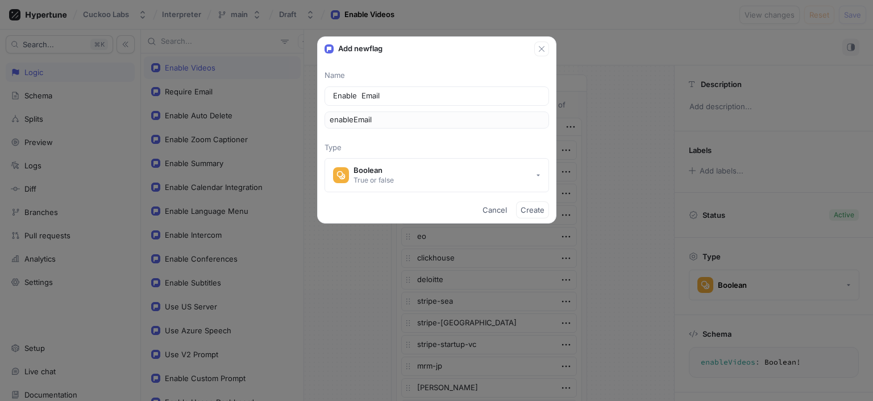
type input "enableAEmail"
type input "Enable Au Email"
type input "enableAuEmail"
type input "Enable Aut Email"
type input "enableAutEmail"
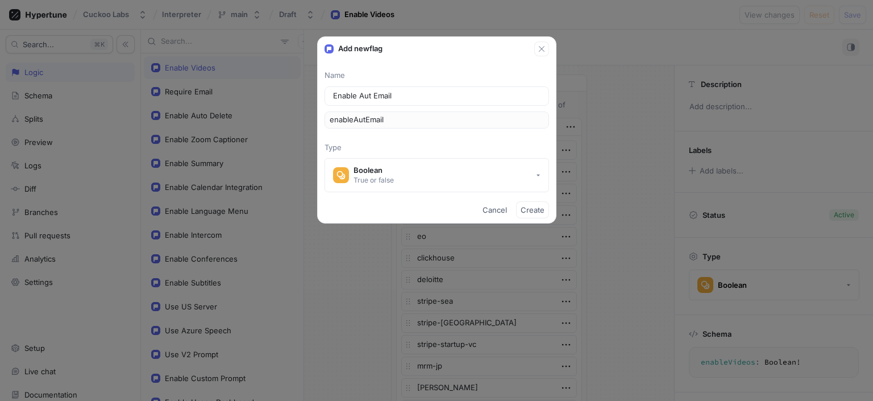
type input "Enable Auto Email"
type input "enableAutoEmail"
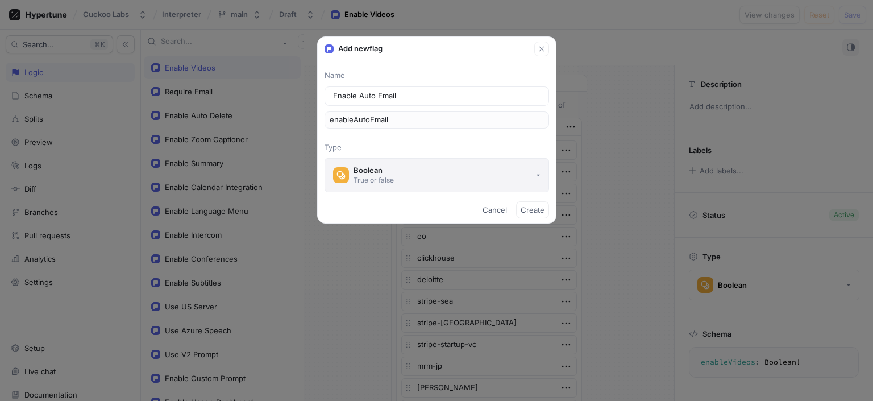
click at [512, 177] on button "Boolean True or false" at bounding box center [437, 175] width 225 height 34
type input "Enable Auto Email"
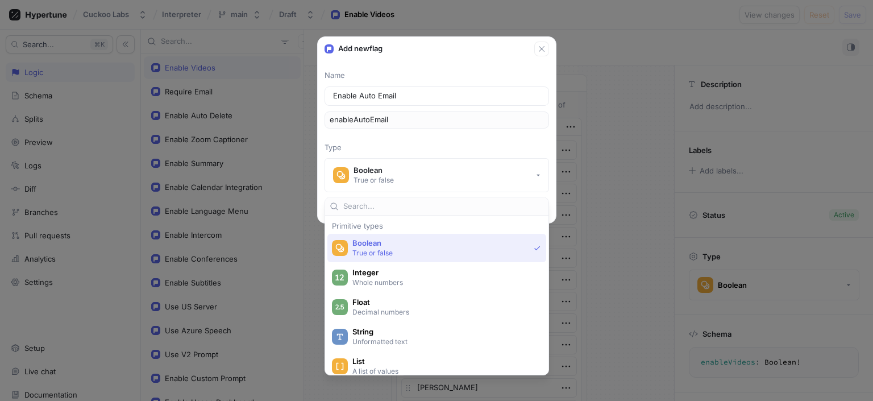
click at [449, 241] on span "Boolean" at bounding box center [441, 243] width 177 height 10
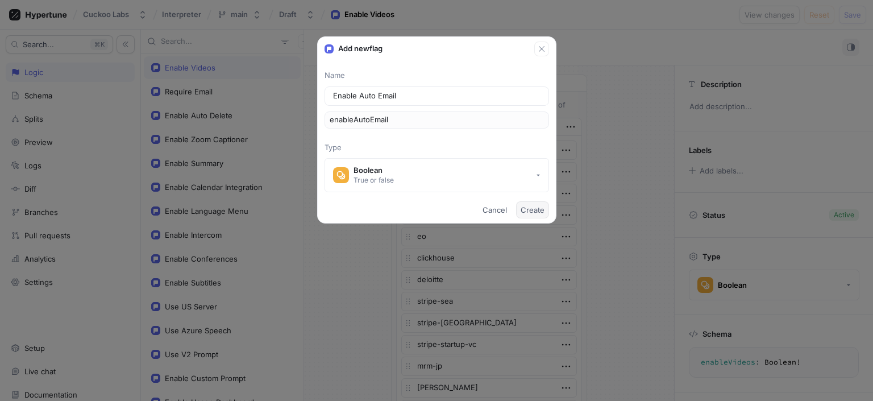
click at [529, 212] on span "Create" at bounding box center [533, 209] width 24 height 7
type textarea "x"
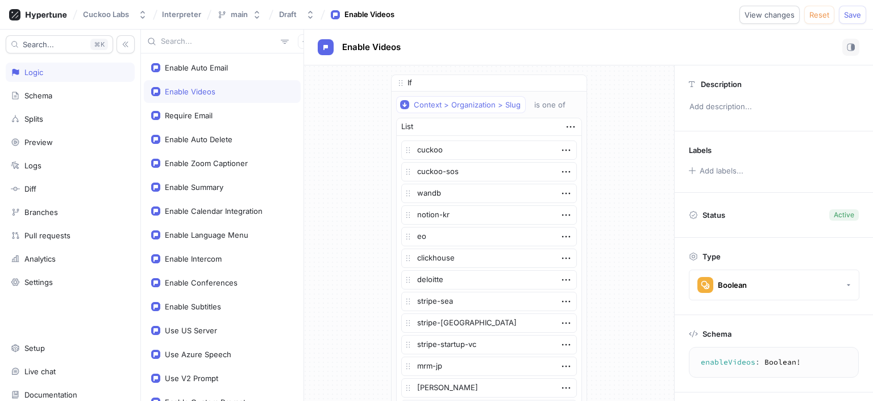
type textarea "enableAutoEmail: Boolean!"
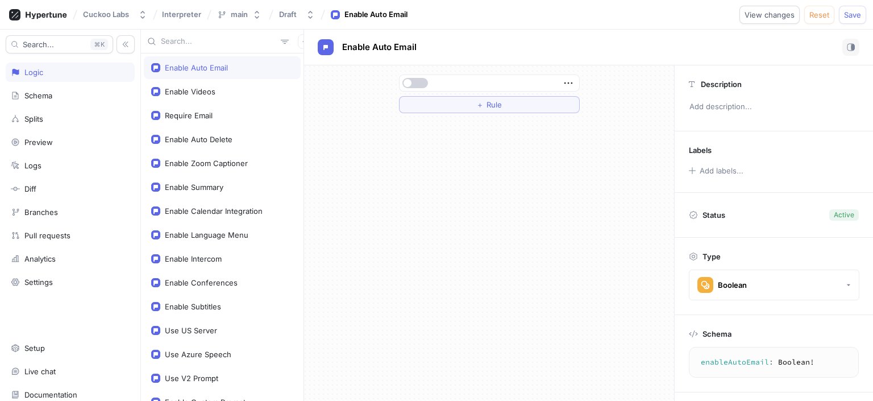
click at [422, 85] on button "button" at bounding box center [416, 83] width 26 height 10
click at [451, 110] on button "＋ Rule" at bounding box center [489, 104] width 181 height 17
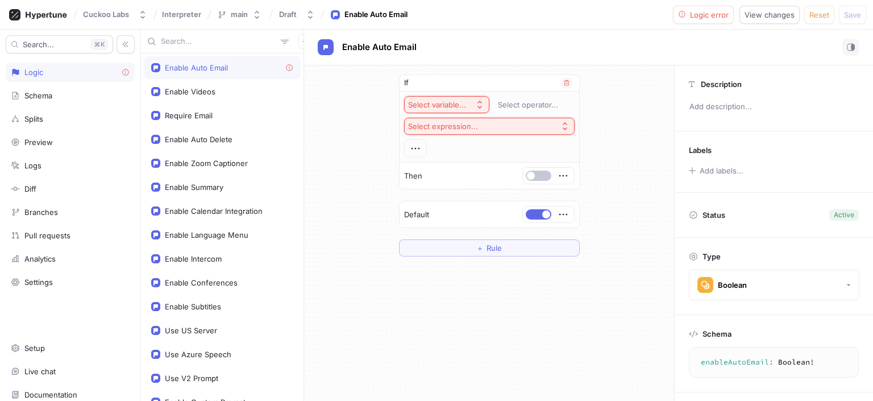
click at [454, 106] on div "Select variable..." at bounding box center [437, 105] width 58 height 10
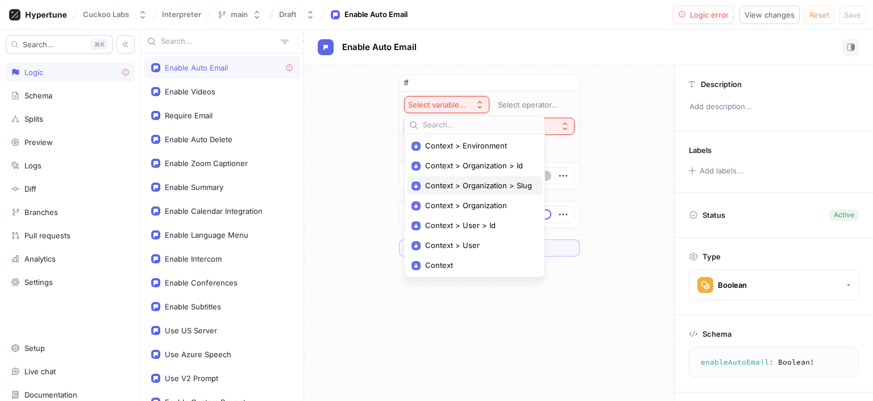
click at [474, 184] on span "Context > Organization > Slug" at bounding box center [478, 186] width 107 height 10
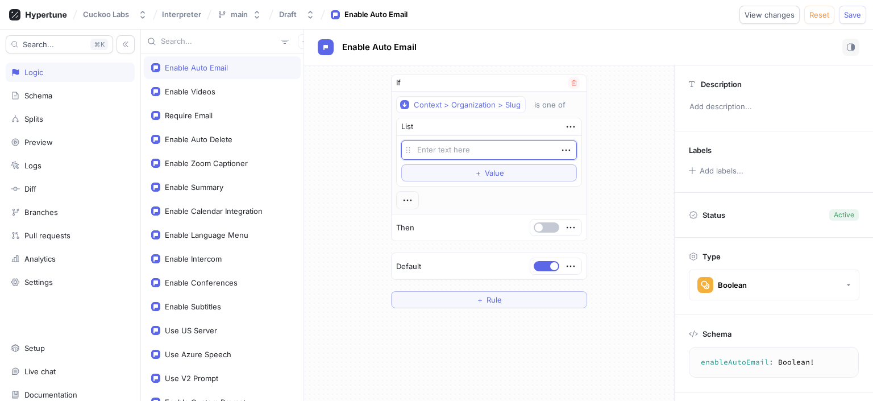
click at [478, 151] on textarea at bounding box center [489, 149] width 176 height 19
click at [561, 148] on icon "button" at bounding box center [566, 150] width 13 height 13
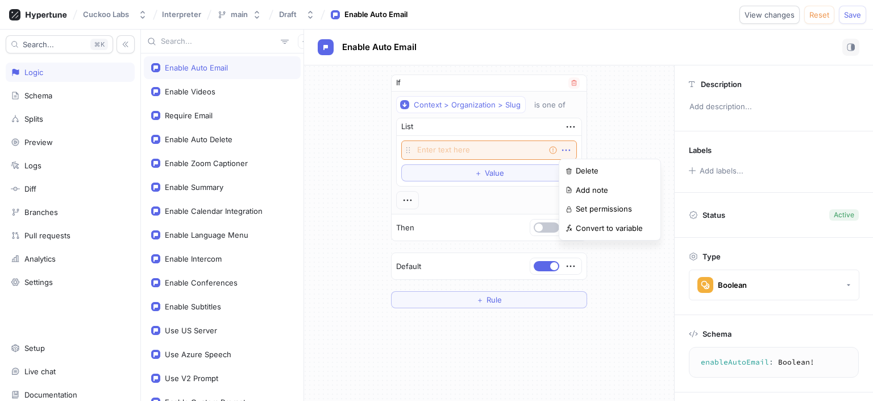
click at [508, 156] on div "Empty string" at bounding box center [489, 149] width 176 height 19
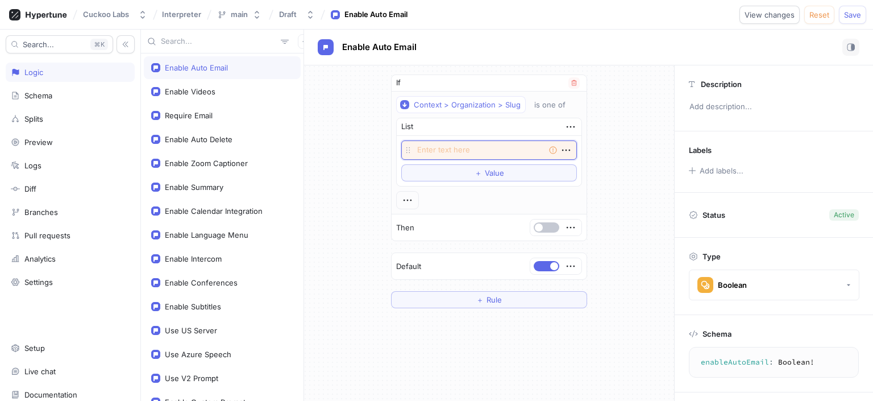
click at [508, 156] on textarea at bounding box center [489, 149] width 176 height 19
type textarea "x"
type textarea "c"
type textarea "x"
type textarea "cu"
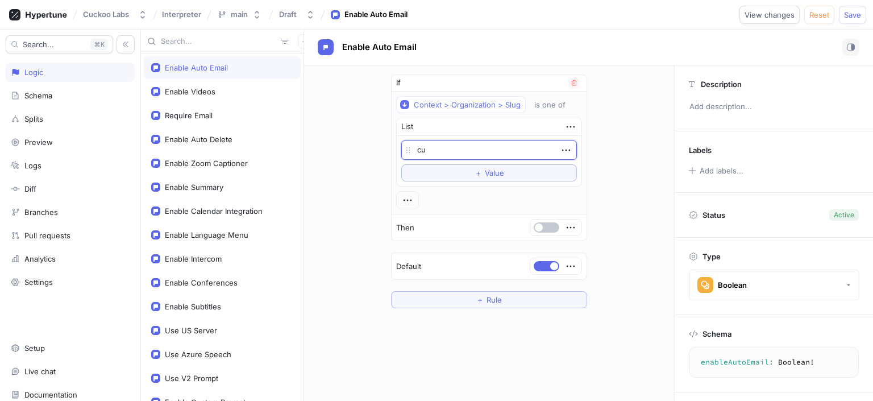
type textarea "x"
type textarea "cuc"
type textarea "x"
type textarea "cuck"
type textarea "x"
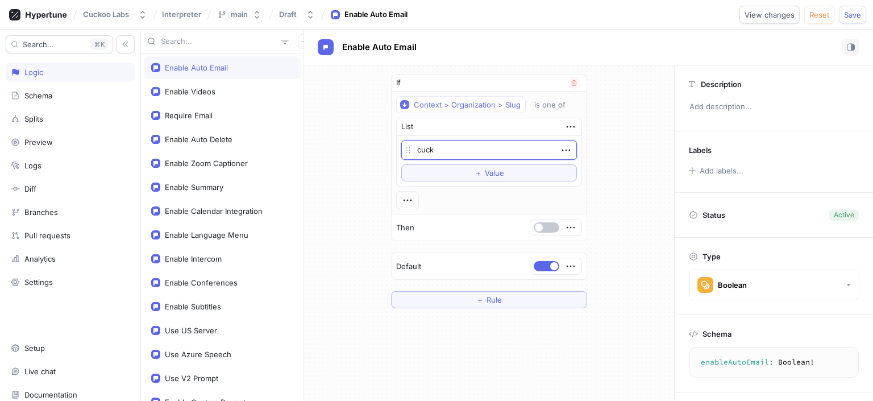
type textarea "cucko"
type textarea "x"
type textarea "cuckoo"
click at [454, 190] on div "Context > Organization > Slug is one of List cuckoo To pick up a draggable item…" at bounding box center [489, 152] width 186 height 113
click at [544, 227] on button "button" at bounding box center [547, 227] width 26 height 10
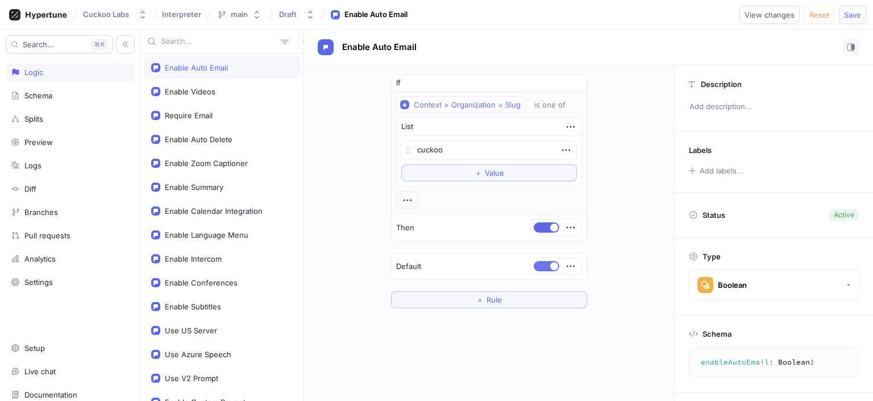
click at [542, 261] on button "button" at bounding box center [547, 266] width 26 height 10
click at [571, 227] on icon "button" at bounding box center [571, 225] width 13 height 13
click at [620, 207] on div "If Context > Organization > Slug is one of List cuckoo To pick up a draggable i…" at bounding box center [489, 189] width 370 height 252
click at [413, 201] on icon "button" at bounding box center [407, 198] width 13 height 13
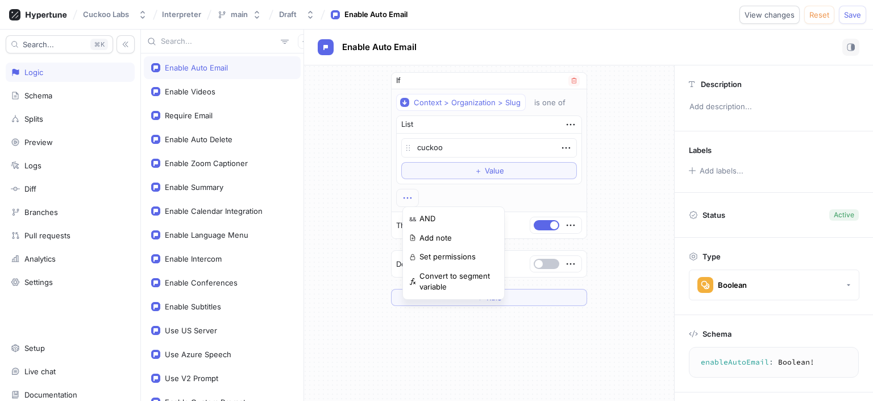
click at [517, 83] on div "If Context > Organization > Slug is one of List cuckoo To pick up a draggable i…" at bounding box center [489, 142] width 195 height 139
click at [613, 140] on div "If Context > Organization > Slug is one of List cuckoo To pick up a draggable i…" at bounding box center [489, 189] width 370 height 252
click at [852, 20] on button "Save" at bounding box center [852, 15] width 27 height 18
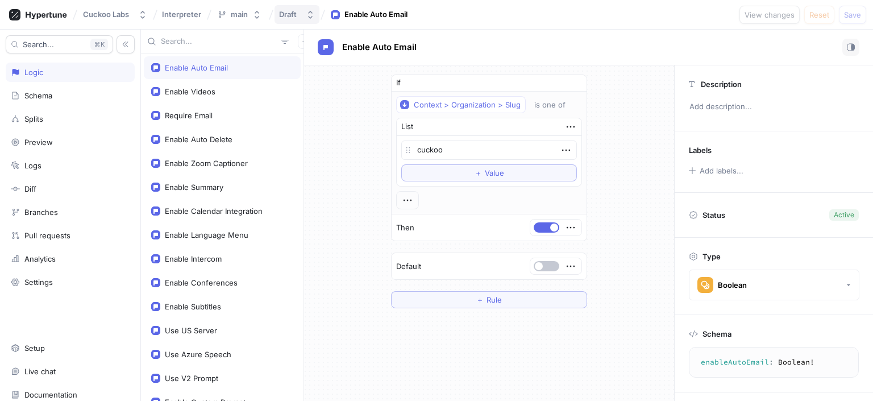
click at [308, 13] on icon "button" at bounding box center [310, 14] width 9 height 9
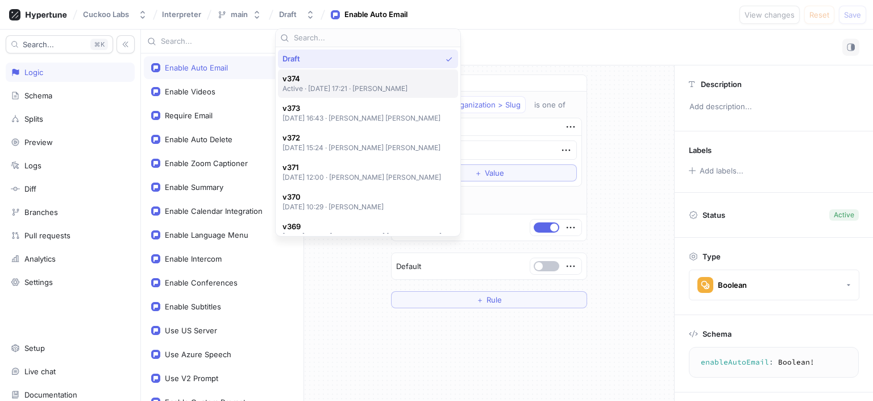
click at [395, 83] on span "v374" at bounding box center [346, 79] width 126 height 10
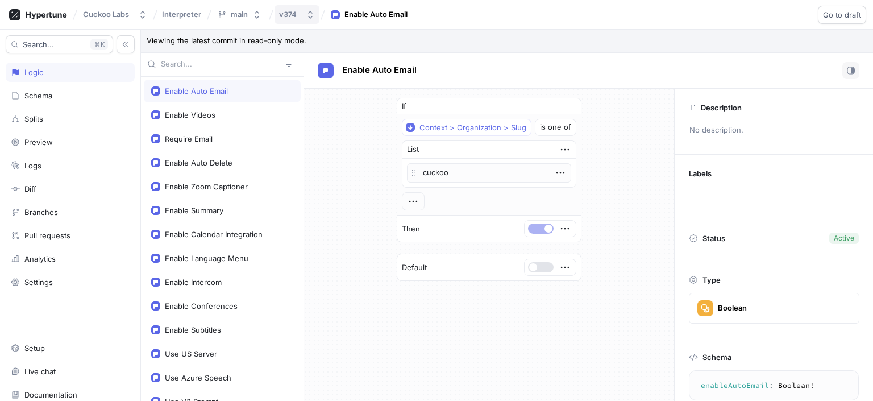
click at [309, 15] on icon "button" at bounding box center [310, 14] width 9 height 9
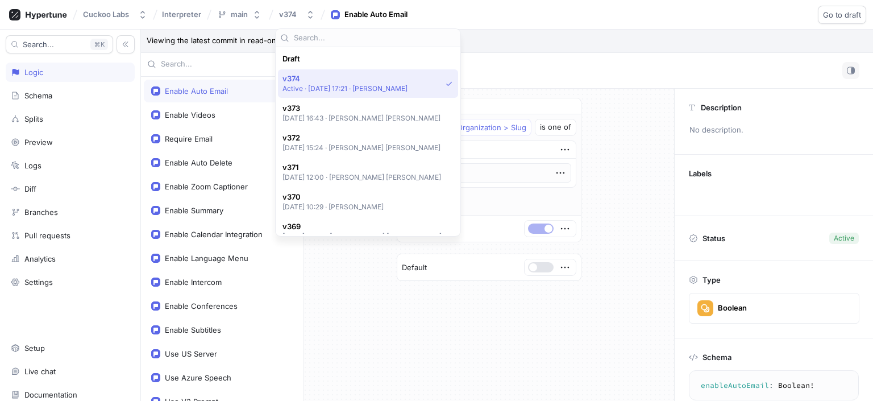
click at [318, 60] on div "Draft" at bounding box center [365, 59] width 165 height 10
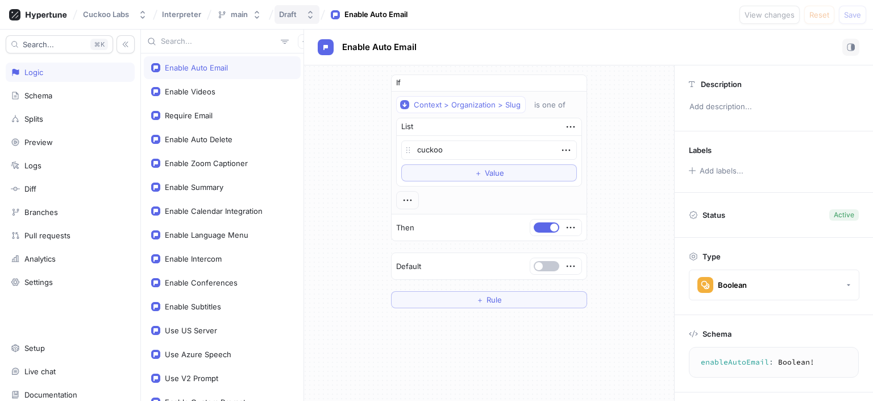
click at [310, 17] on icon "button" at bounding box center [310, 15] width 5 height 8
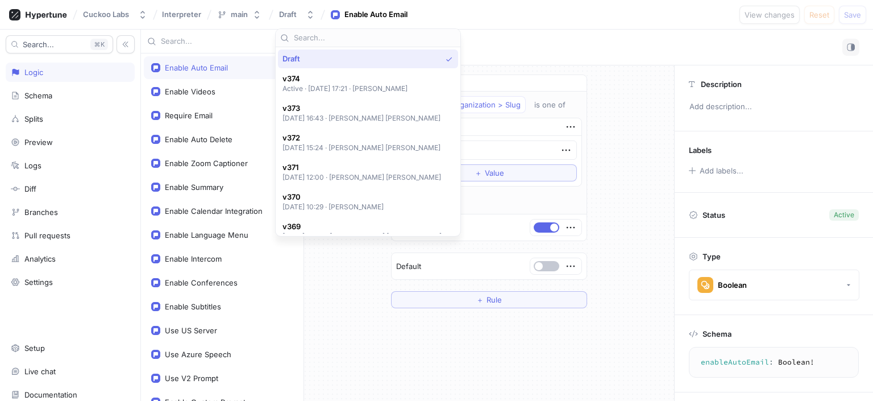
click at [355, 264] on div "If Context > Organization > Slug is one of List cuckoo To pick up a draggable i…" at bounding box center [489, 191] width 370 height 252
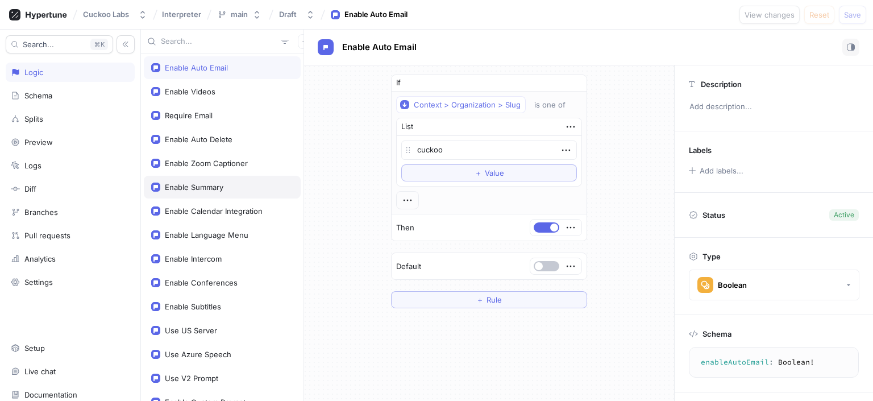
scroll to position [2, 0]
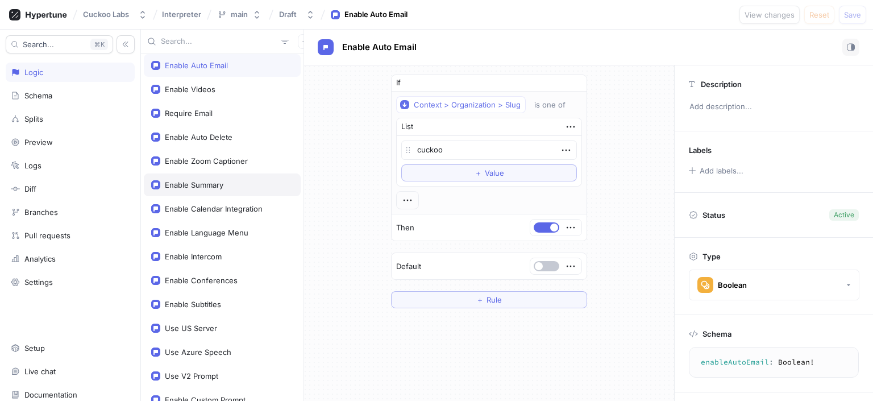
type textarea "x"
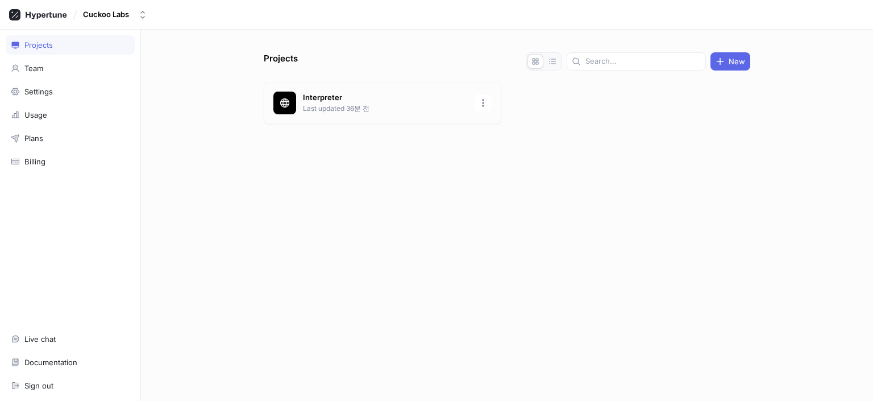
click at [345, 109] on p "Last updated 36분 전" at bounding box center [385, 108] width 165 height 10
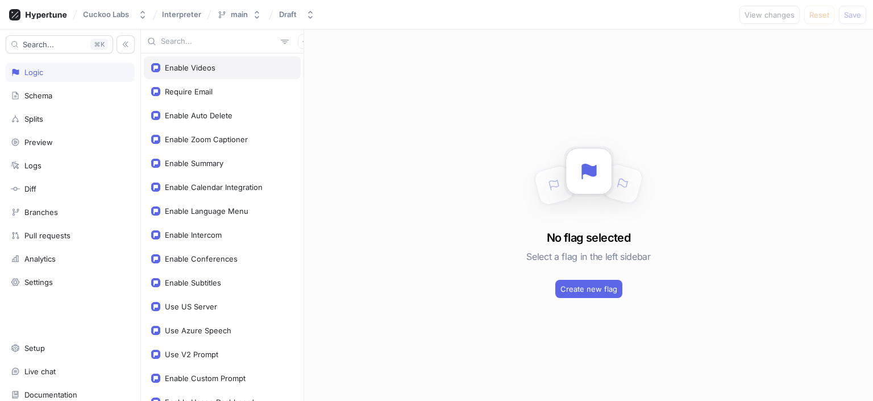
click at [269, 58] on div "Enable Videos" at bounding box center [222, 67] width 157 height 23
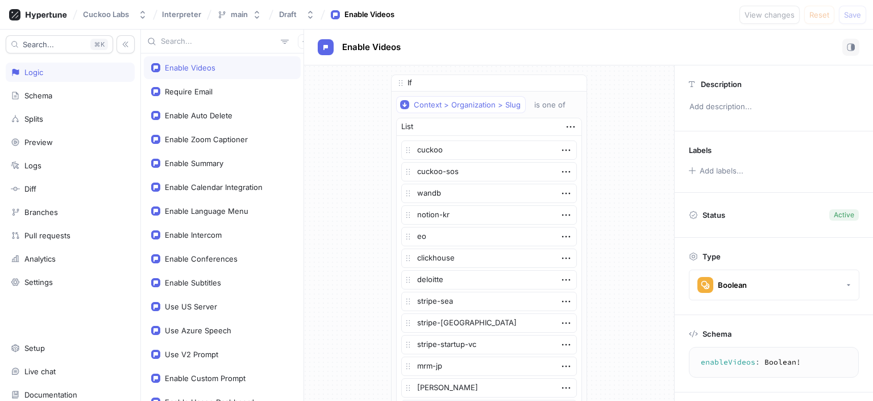
click at [596, 47] on div "Enable Videos" at bounding box center [589, 47] width 542 height 17
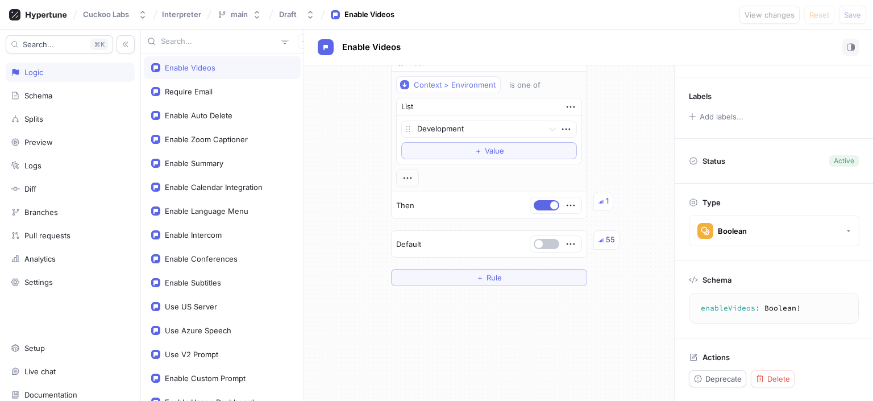
scroll to position [513, 0]
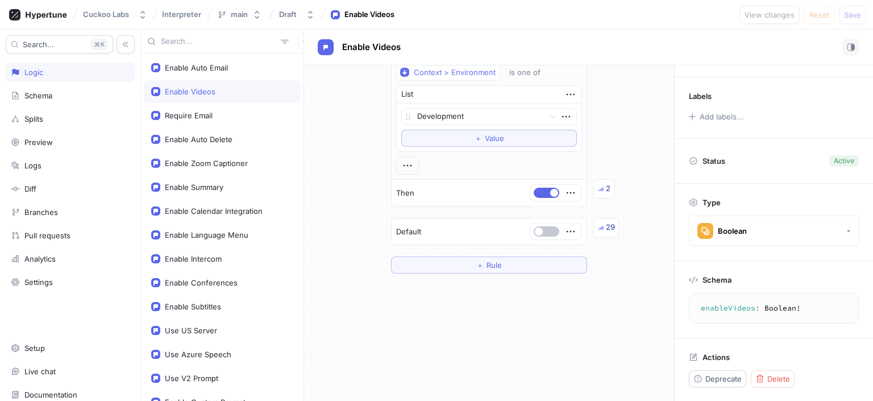
type textarea "x"
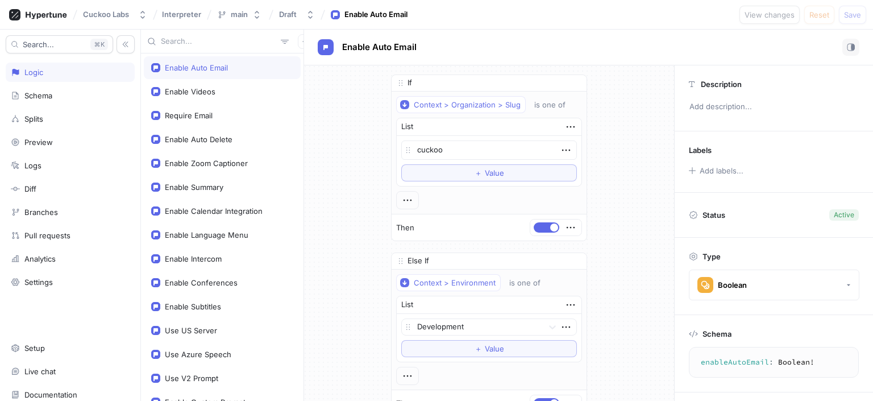
type textarea "x"
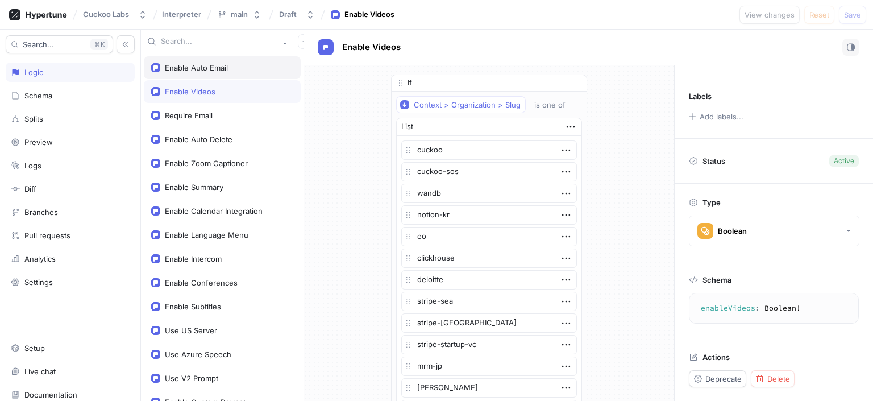
click at [254, 77] on div "Enable Auto Email" at bounding box center [222, 67] width 157 height 23
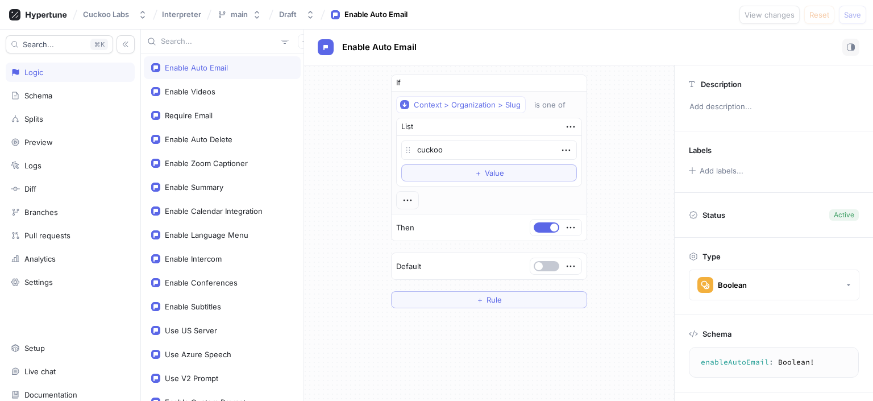
click at [542, 245] on div "If Context > Organization > Slug is one of List cuckoo To pick up a draggable i…" at bounding box center [489, 191] width 196 height 234
click at [474, 281] on div "If Context > Organization > Slug is one of List cuckoo To pick up a draggable i…" at bounding box center [489, 191] width 196 height 234
click at [480, 296] on span "＋" at bounding box center [480, 299] width 7 height 7
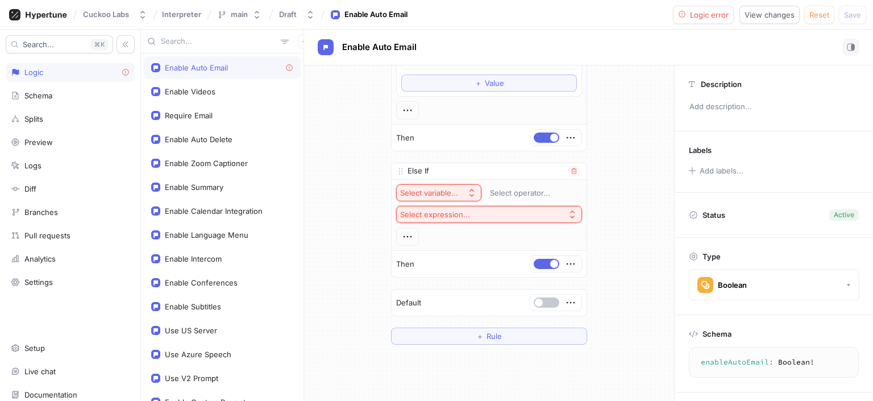
scroll to position [93, 0]
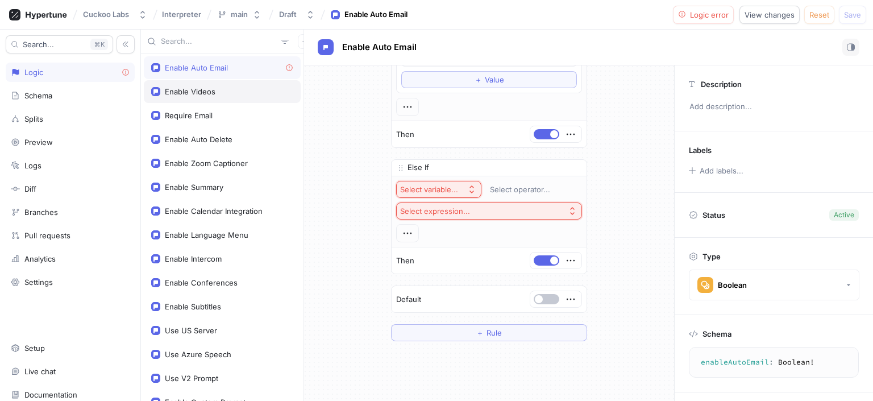
click at [247, 98] on div "Enable Videos" at bounding box center [222, 91] width 157 height 23
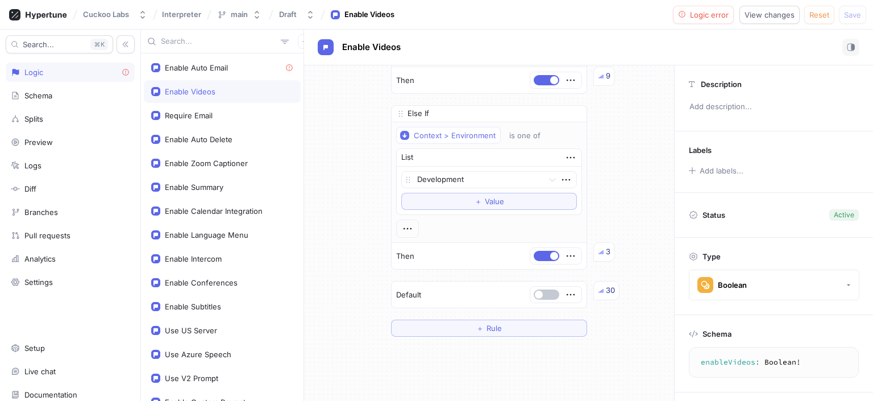
scroll to position [442, 0]
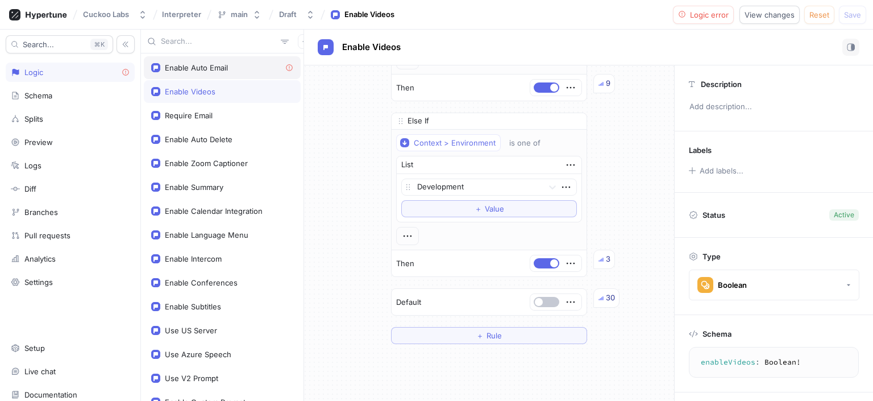
click at [221, 73] on div "Enable Auto Email" at bounding box center [222, 67] width 157 height 23
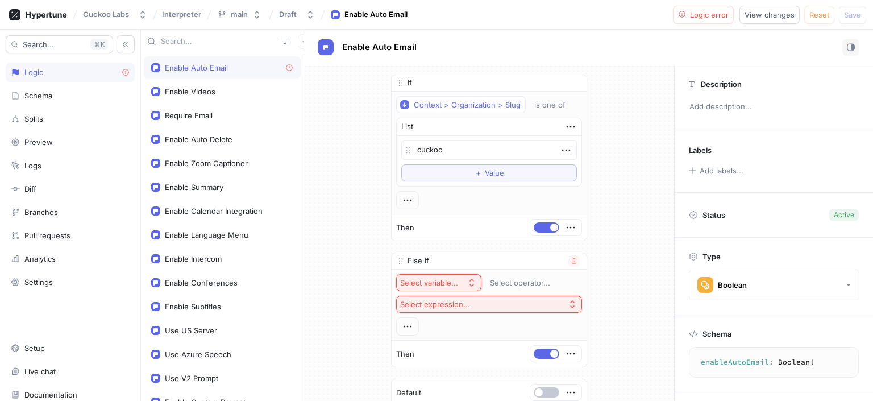
scroll to position [7, 0]
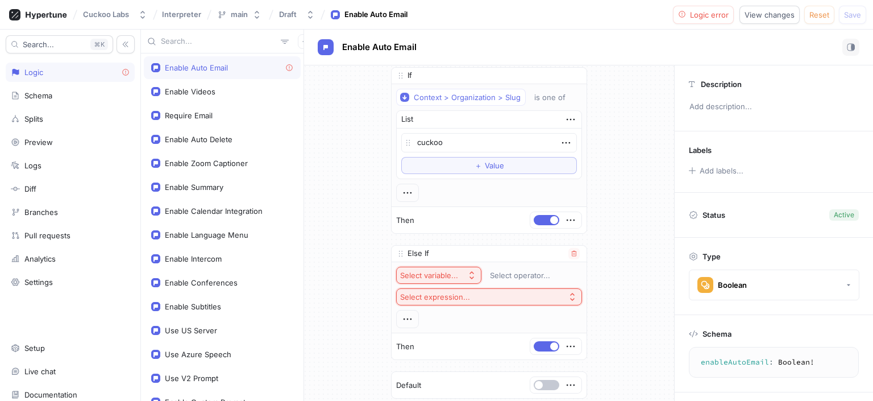
click at [452, 275] on div "Select variable..." at bounding box center [429, 276] width 58 height 10
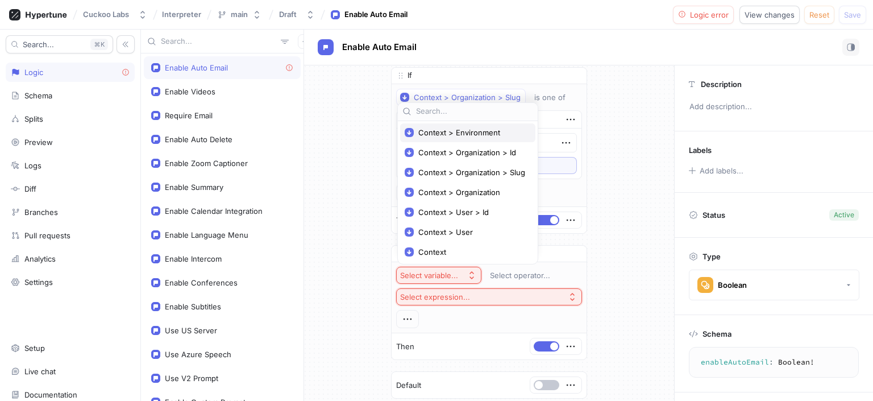
click at [459, 135] on span "Context > Environment" at bounding box center [472, 133] width 107 height 10
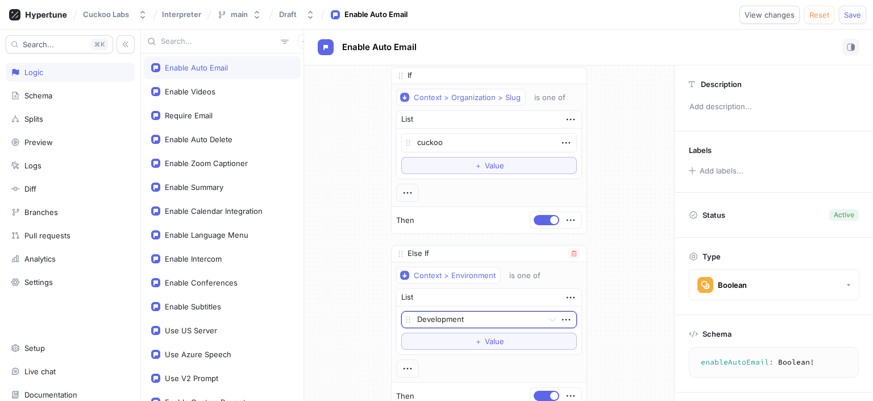
click at [457, 323] on div at bounding box center [478, 320] width 122 height 14
click at [683, 320] on div "Schema enableAutoEmail : Boolean ! enableAutoEmail: Boolean!" at bounding box center [774, 353] width 198 height 77
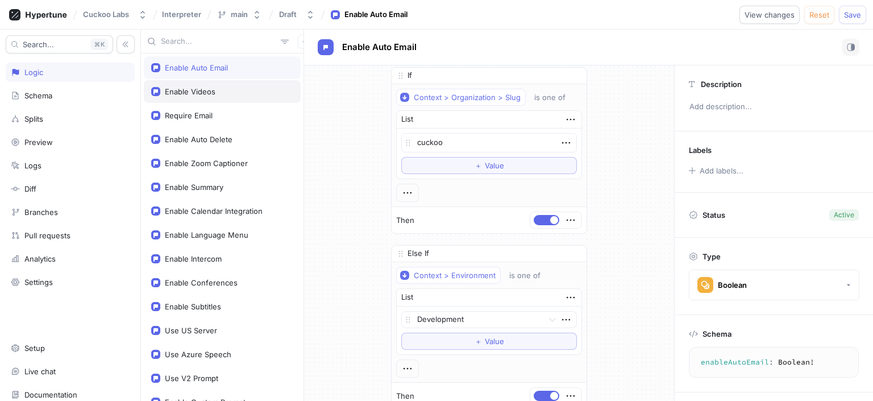
click at [219, 95] on div "Enable Videos" at bounding box center [222, 91] width 142 height 9
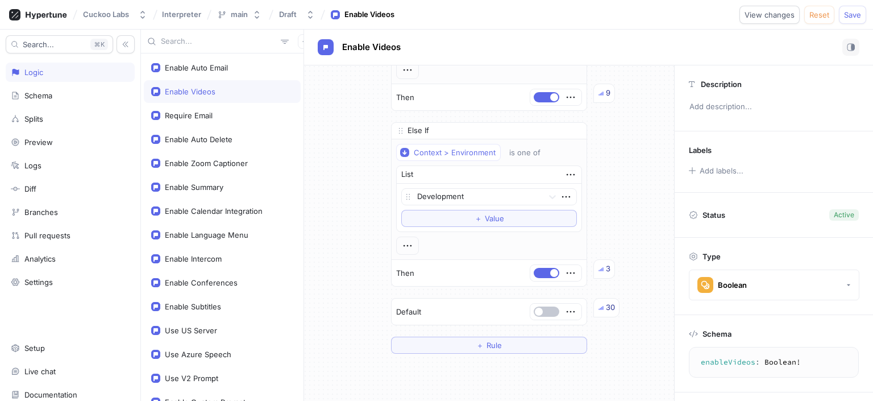
scroll to position [428, 0]
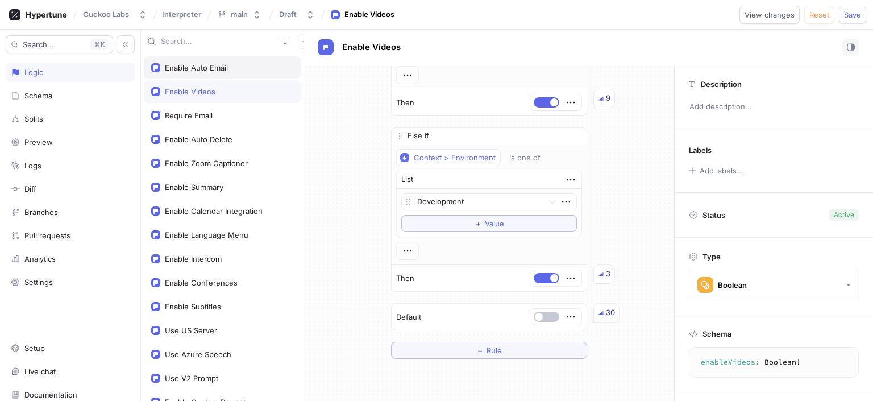
click at [254, 71] on div "Enable Auto Email" at bounding box center [222, 67] width 142 height 9
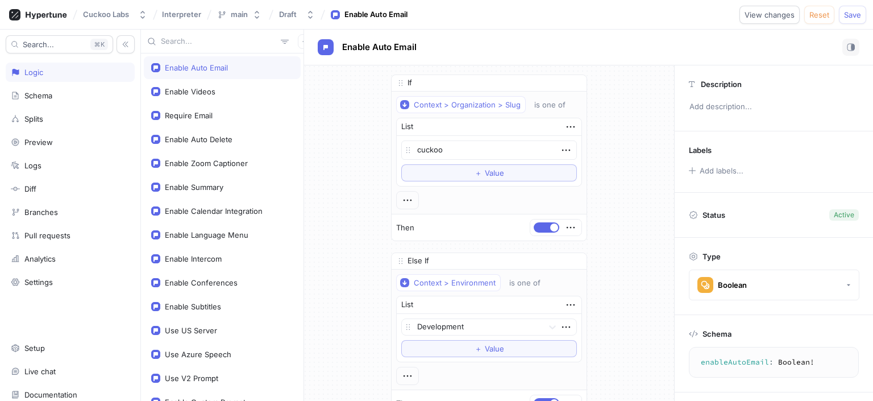
click at [600, 241] on div "If Context > Organization > Slug is one of List cuckoo To pick up a draggable i…" at bounding box center [489, 279] width 370 height 428
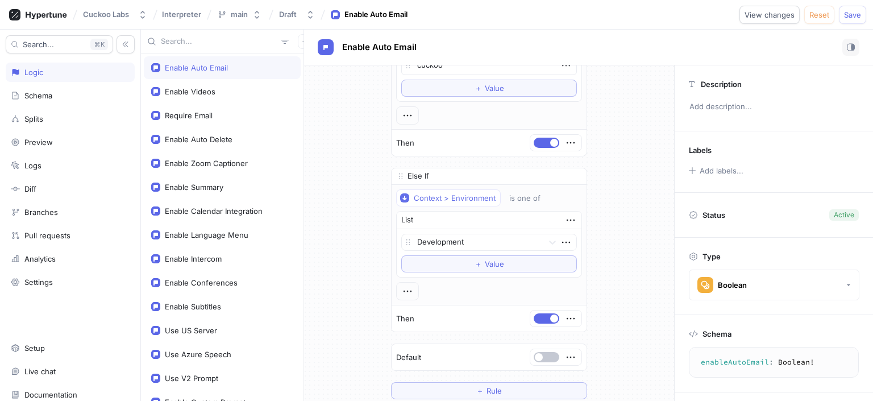
scroll to position [100, 0]
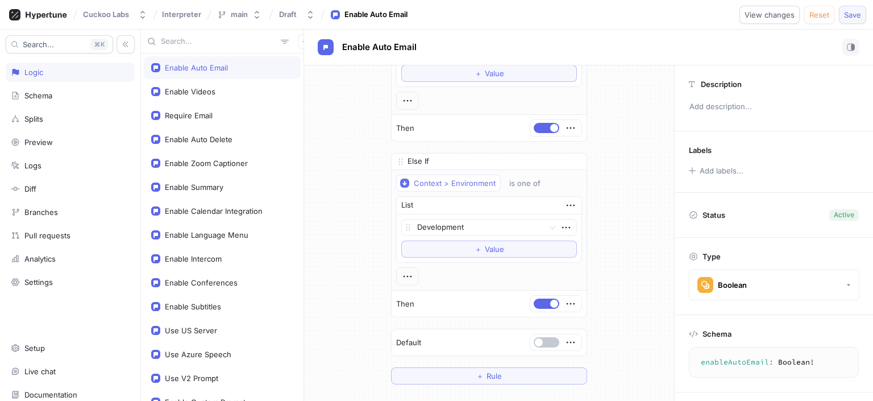
click at [856, 21] on button "Save" at bounding box center [852, 15] width 27 height 18
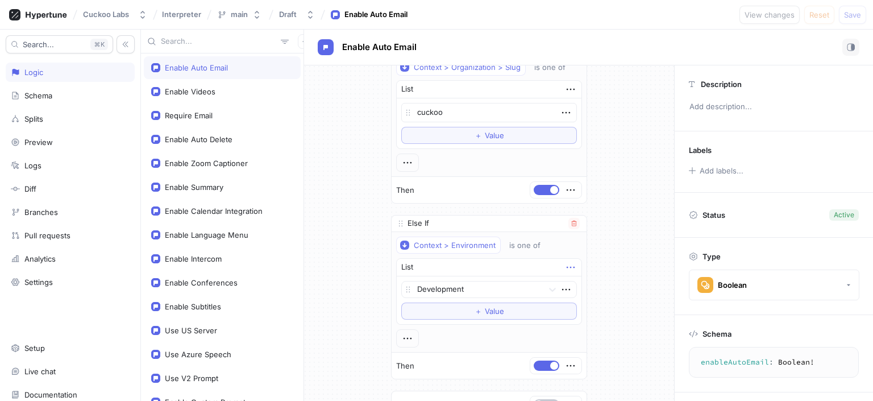
scroll to position [0, 0]
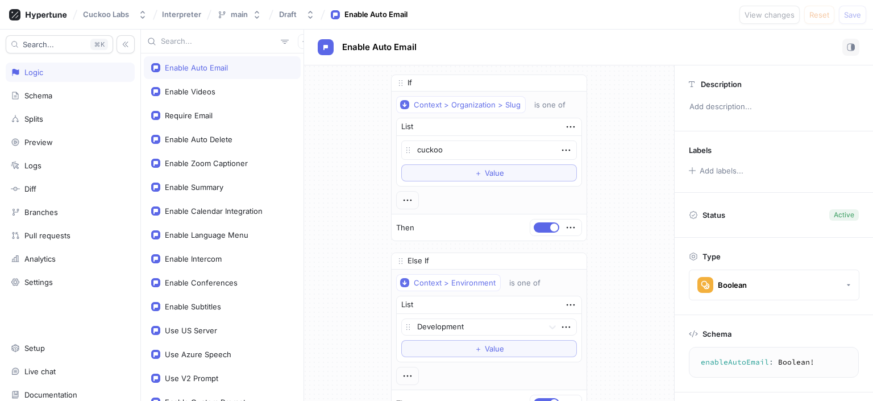
type textarea "x"
